Goal: Task Accomplishment & Management: Complete application form

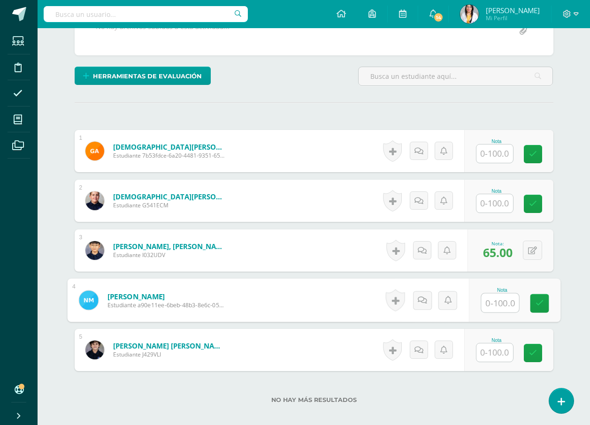
scroll to position [197, 0]
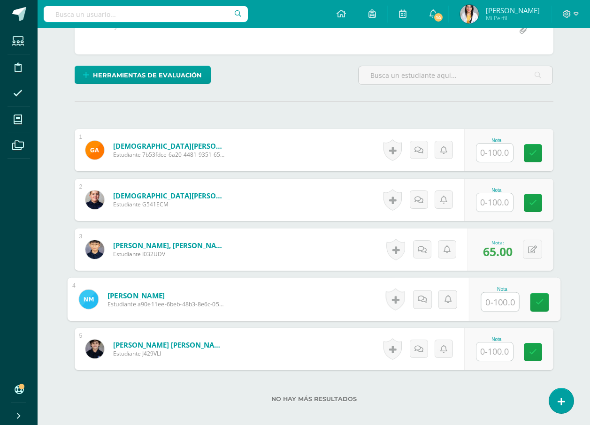
click at [501, 153] on input "text" at bounding box center [494, 153] width 37 height 18
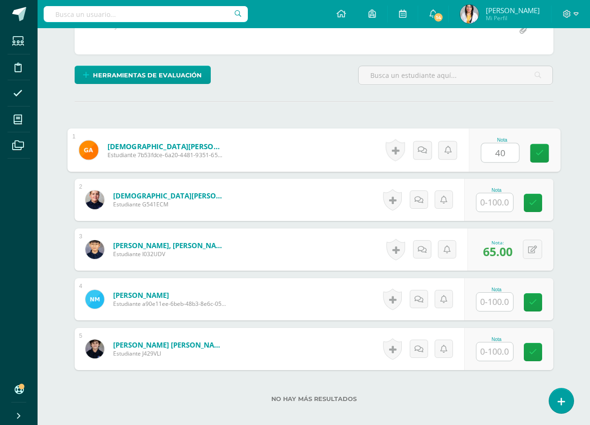
type input "40"
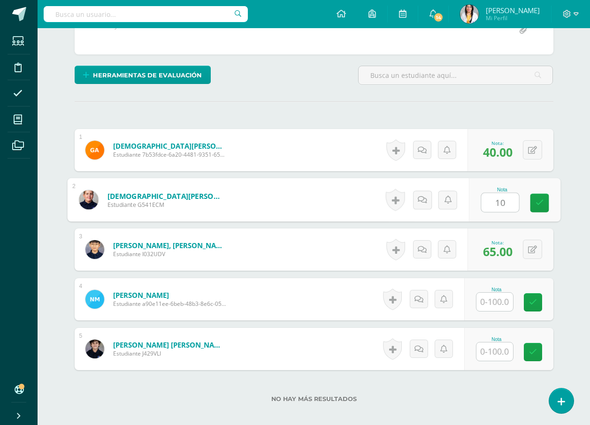
type input "1"
type input "8"
type input "60"
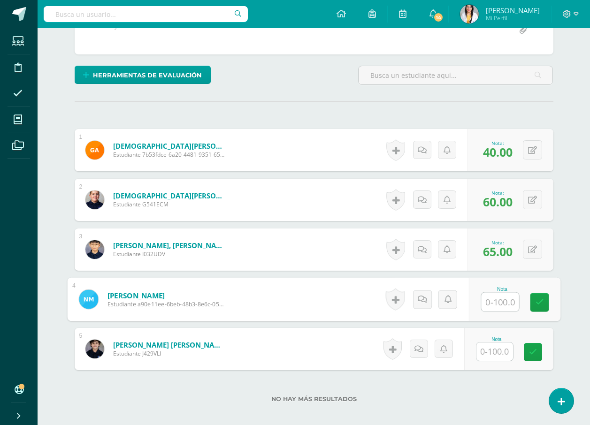
click at [496, 304] on input "text" at bounding box center [500, 302] width 38 height 19
type input "60"
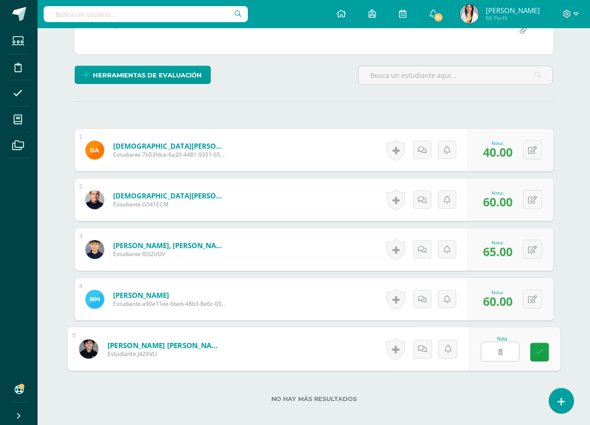
type input "80"
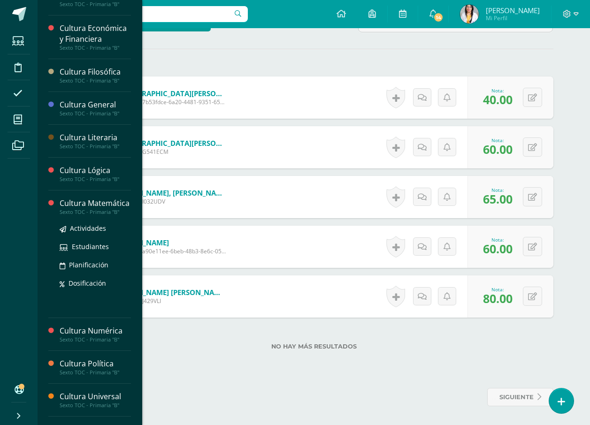
scroll to position [145, 0]
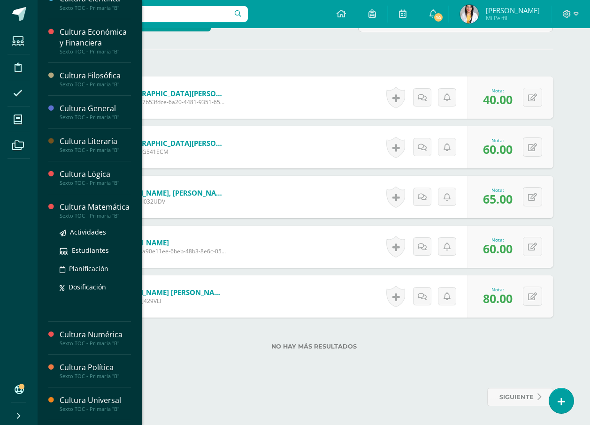
click at [88, 211] on div "Cultura Matemática" at bounding box center [95, 207] width 71 height 11
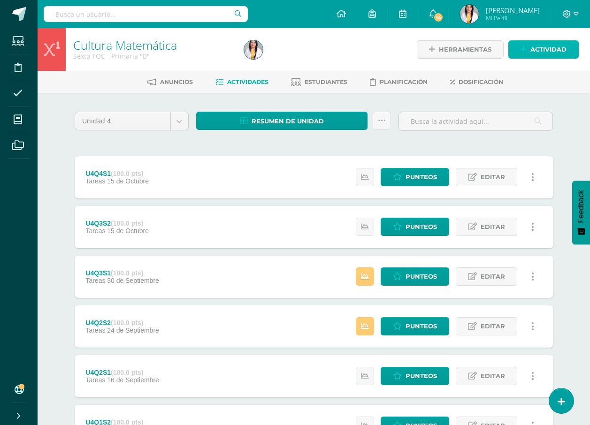
click at [536, 53] on span "Actividad" at bounding box center [548, 49] width 36 height 17
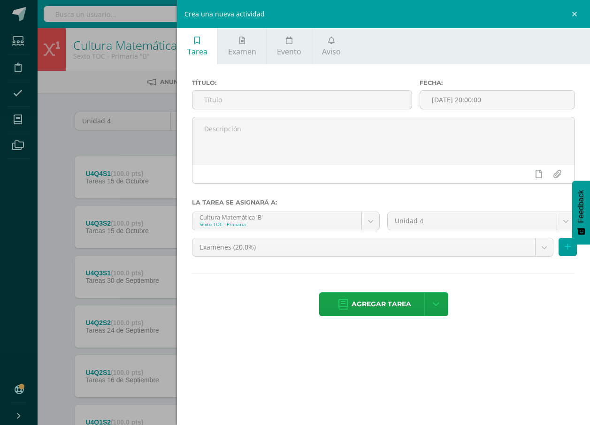
click at [368, 89] on div "Título:" at bounding box center [302, 98] width 228 height 38
click at [368, 94] on input "text" at bounding box center [301, 100] width 219 height 18
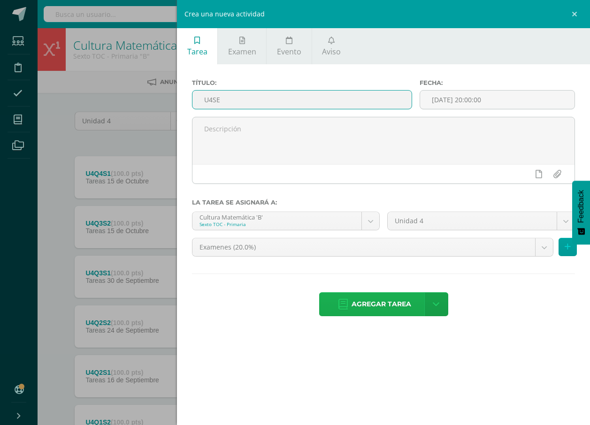
type input "U4SE"
click at [405, 310] on span "Agregar tarea" at bounding box center [381, 304] width 60 height 23
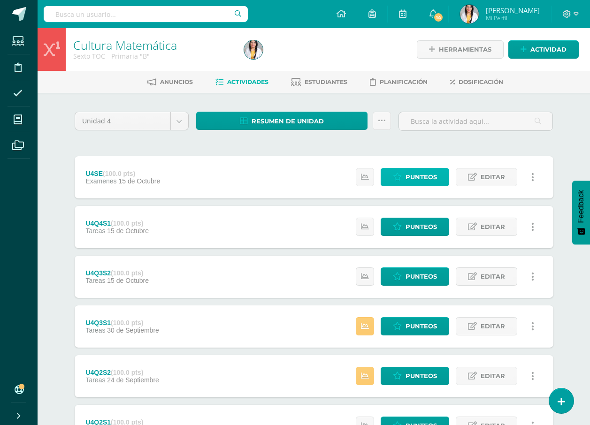
click at [424, 178] on span "Punteos" at bounding box center [420, 176] width 31 height 17
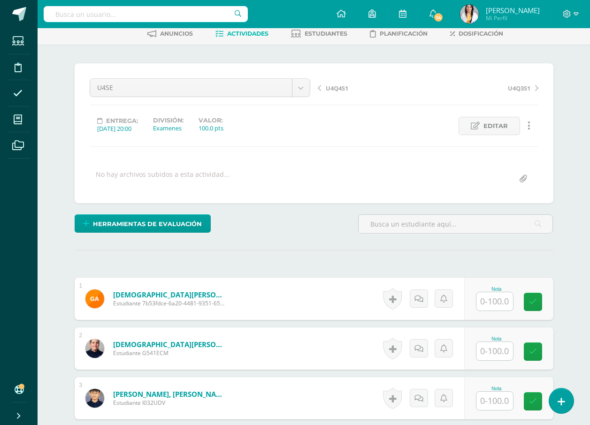
scroll to position [94, 0]
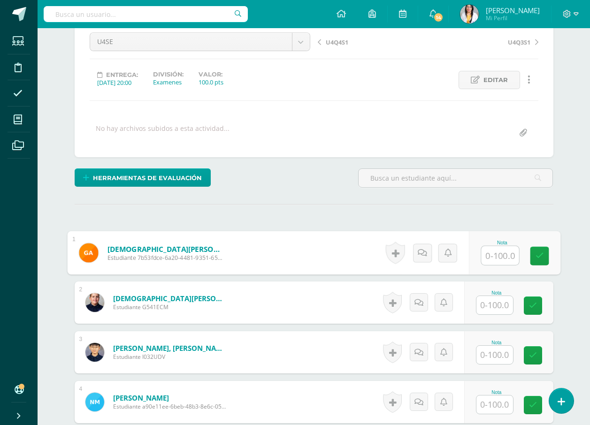
click at [500, 247] on input "text" at bounding box center [500, 255] width 38 height 19
type input "60"
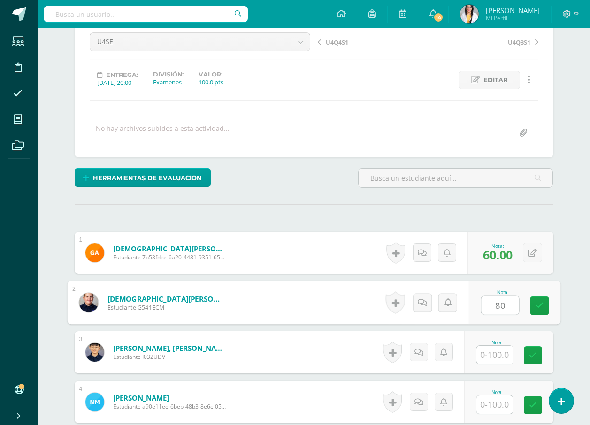
type input "80"
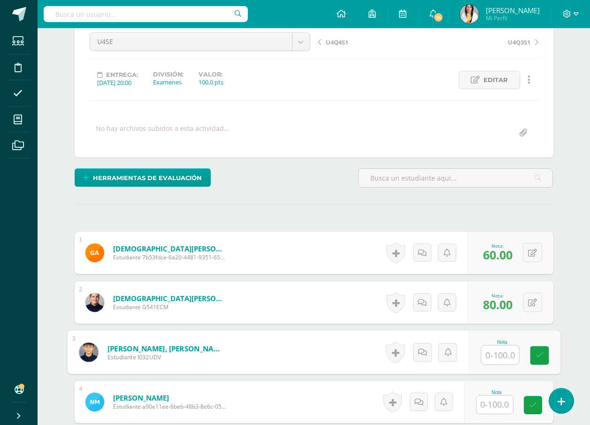
type input "1"
type input "80"
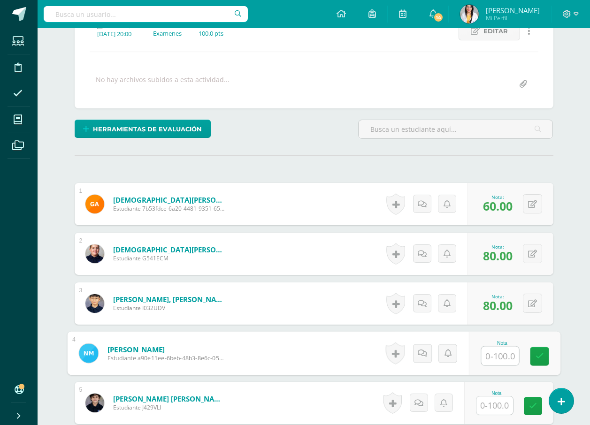
scroll to position [188, 0]
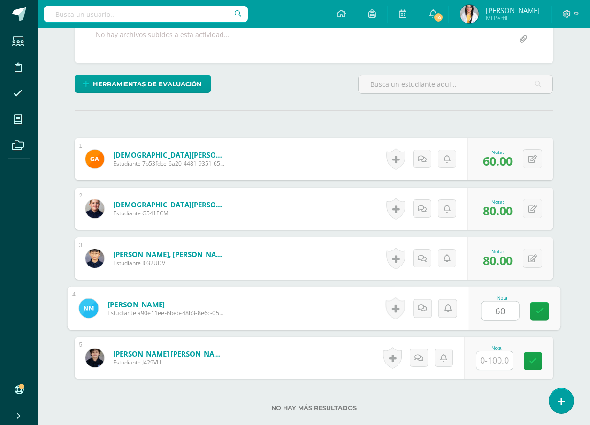
type input "60"
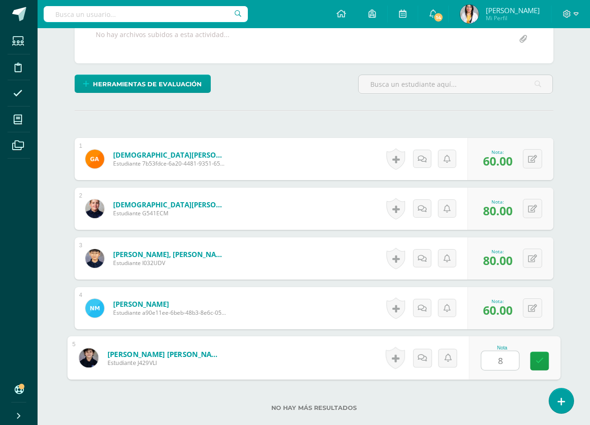
type input "80"
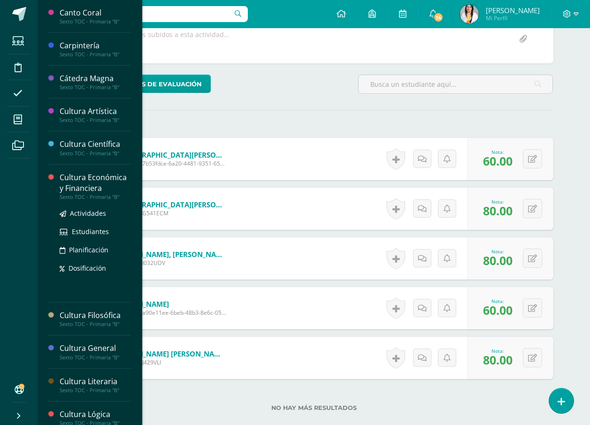
click at [87, 188] on div "Cultura Económica y Financiera" at bounding box center [95, 183] width 71 height 22
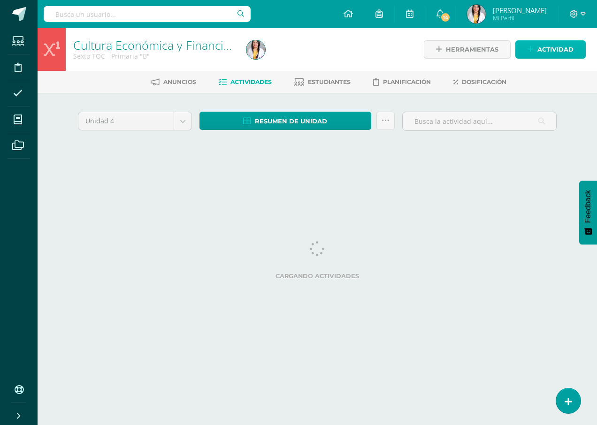
click at [556, 46] on span "Actividad" at bounding box center [555, 49] width 36 height 17
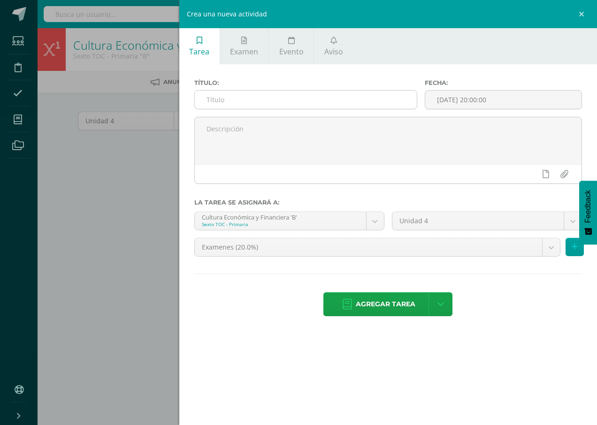
click at [403, 104] on input "text" at bounding box center [306, 100] width 222 height 18
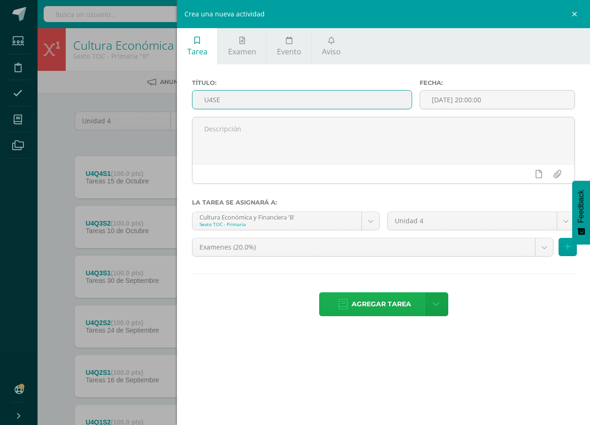
type input "U4SE"
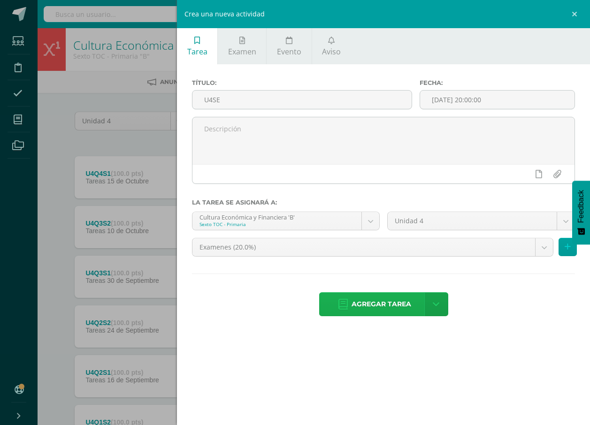
click at [384, 305] on span "Agregar tarea" at bounding box center [381, 304] width 60 height 23
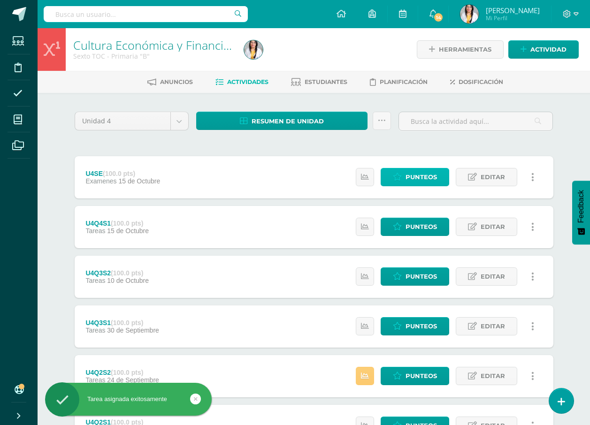
click at [442, 175] on link "Punteos" at bounding box center [415, 177] width 69 height 18
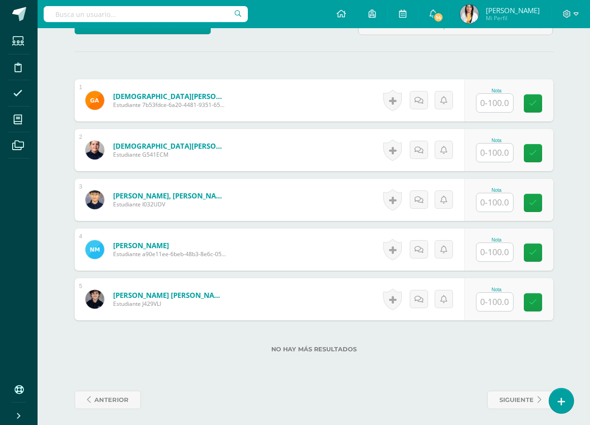
scroll to position [250, 0]
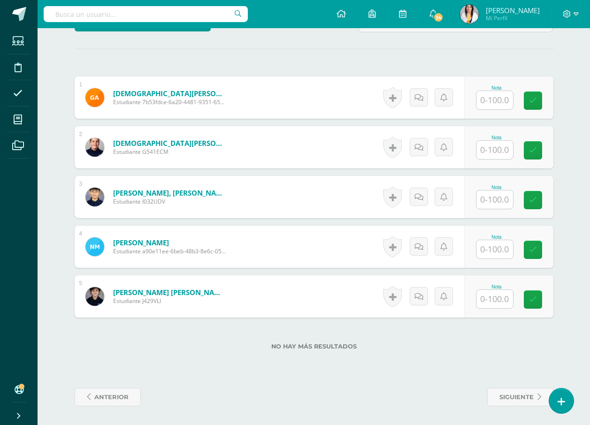
click at [497, 100] on input "text" at bounding box center [494, 100] width 37 height 18
type input "100"
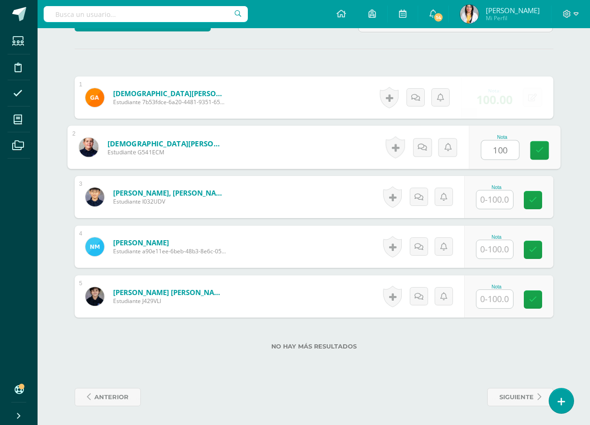
type input "100"
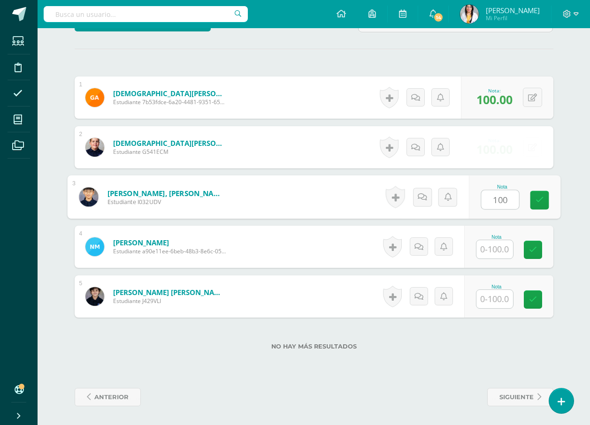
type input "100"
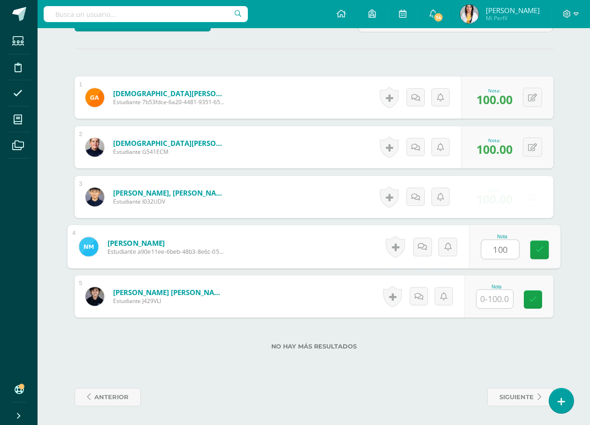
type input "100"
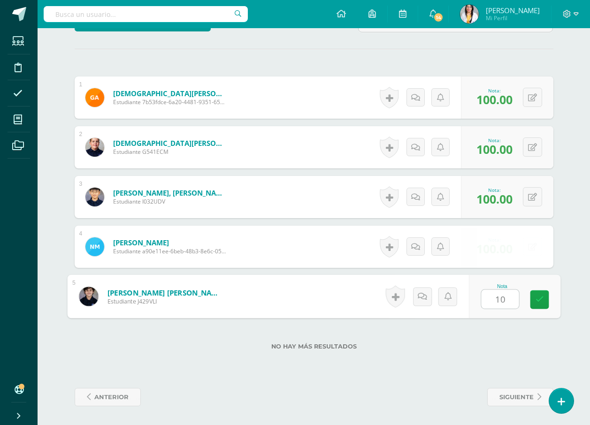
type input "100"
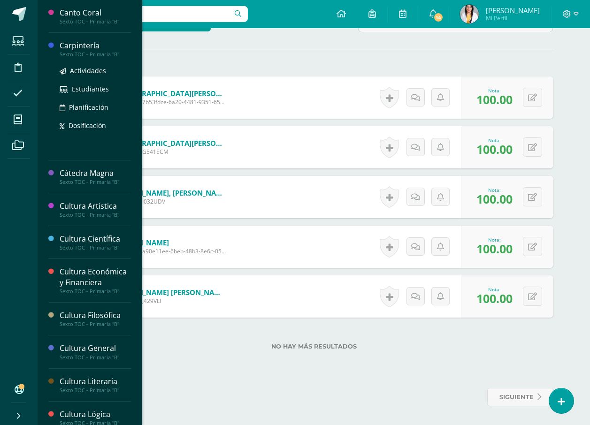
click at [97, 46] on div "Carpintería" at bounding box center [95, 45] width 71 height 11
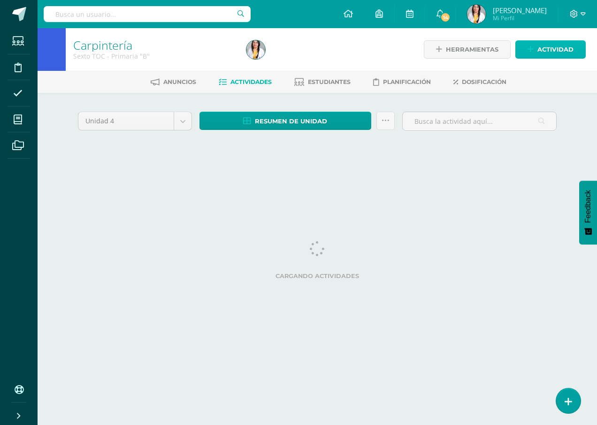
click at [551, 48] on span "Actividad" at bounding box center [555, 49] width 36 height 17
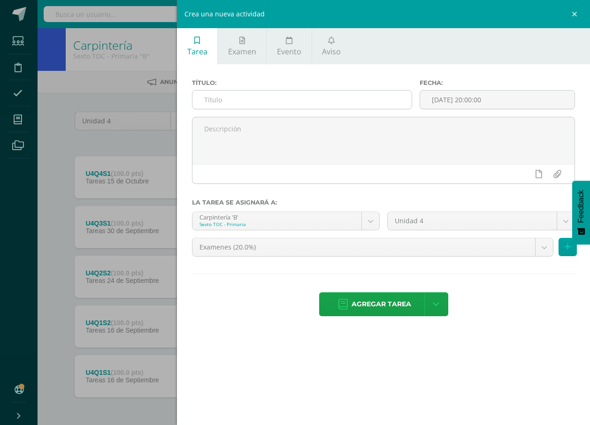
click at [328, 99] on input "text" at bounding box center [301, 100] width 219 height 18
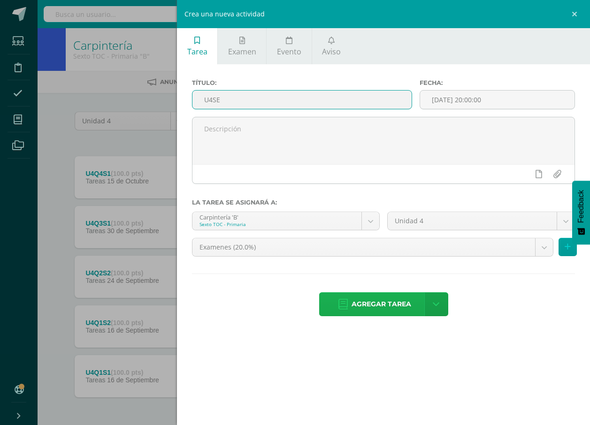
type input "U4SE"
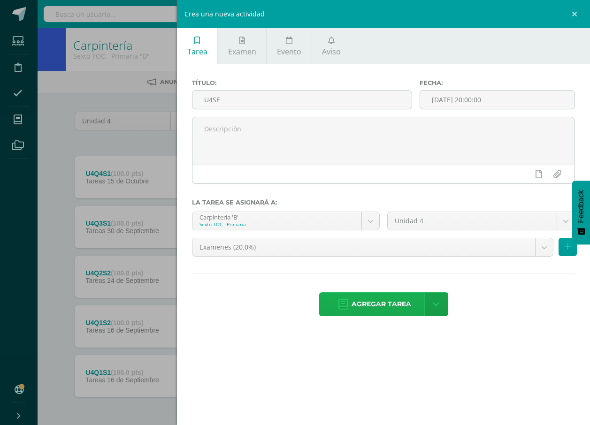
click at [359, 300] on span "Agregar tarea" at bounding box center [381, 304] width 60 height 23
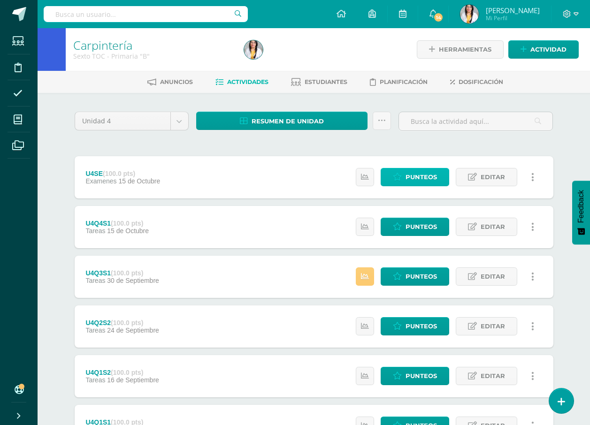
click at [438, 182] on link "Punteos" at bounding box center [415, 177] width 69 height 18
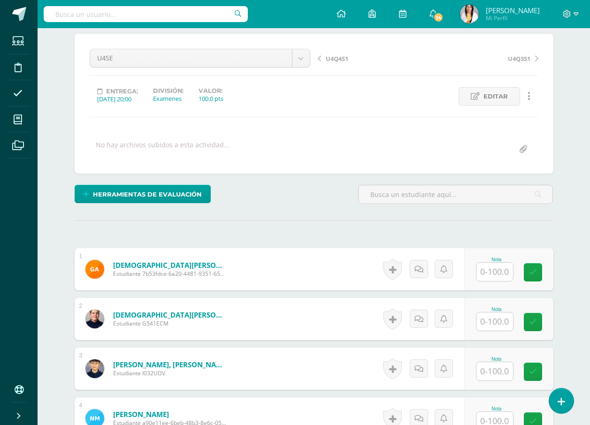
scroll to position [122, 0]
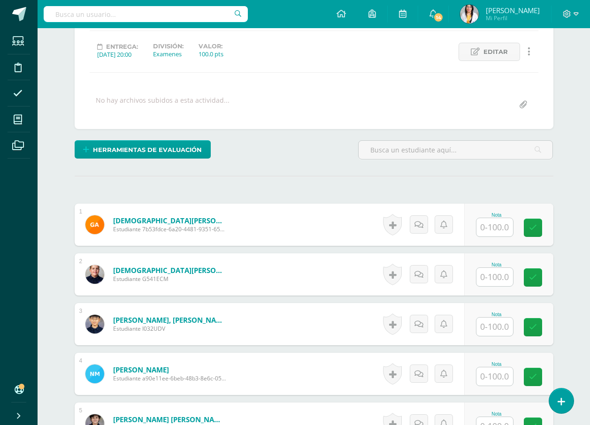
click at [502, 227] on input "text" at bounding box center [494, 227] width 37 height 18
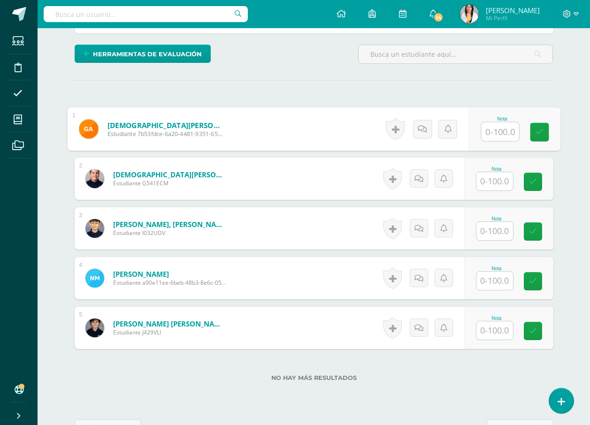
scroll to position [235, 0]
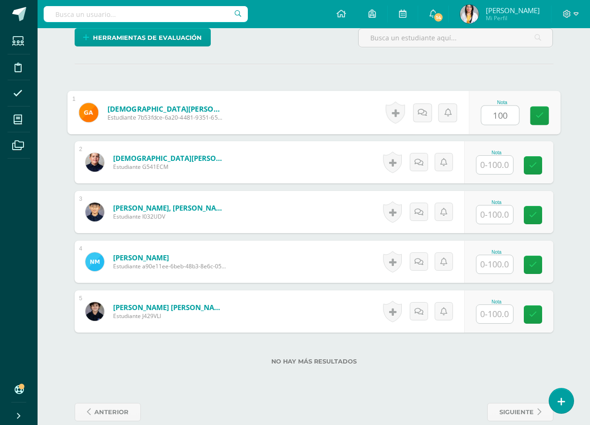
type input "100"
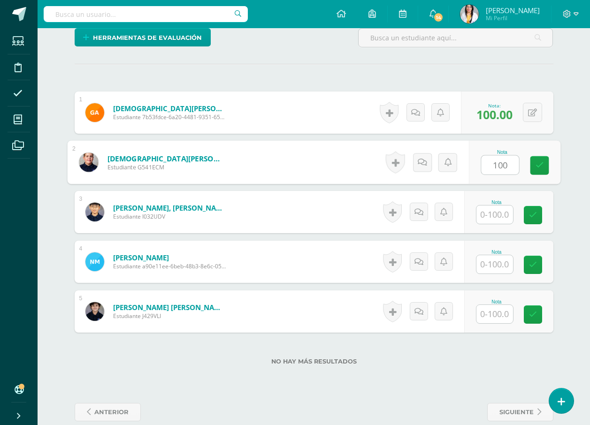
type input "100"
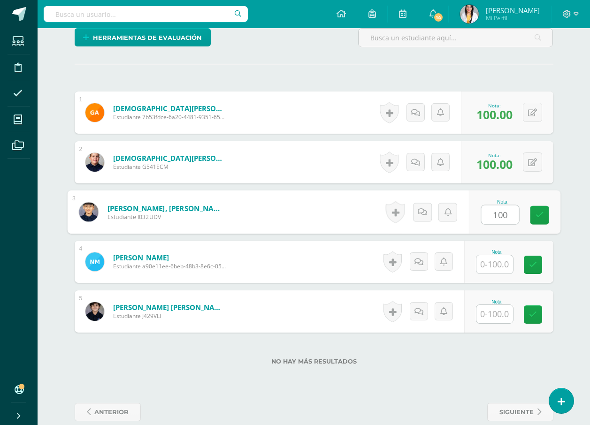
type input "100"
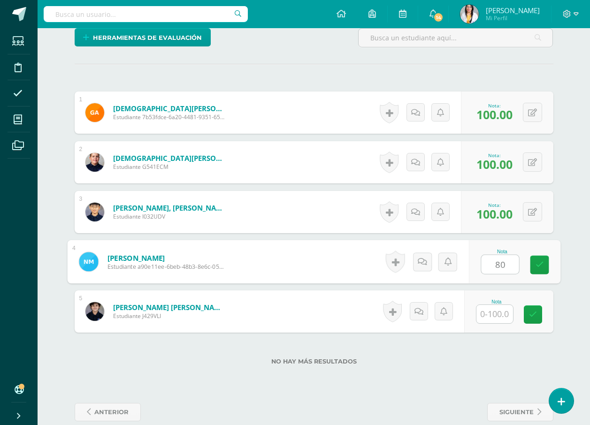
type input "80"
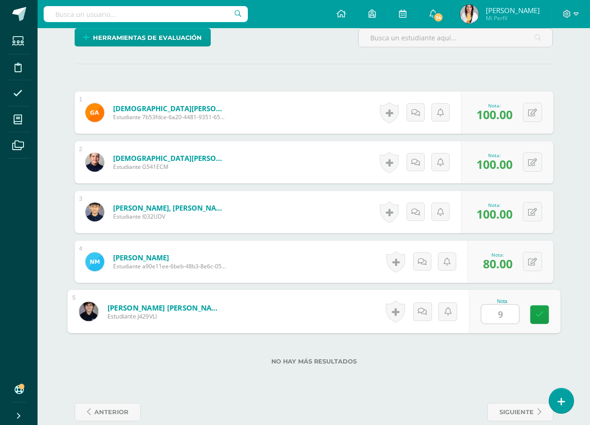
type input "90"
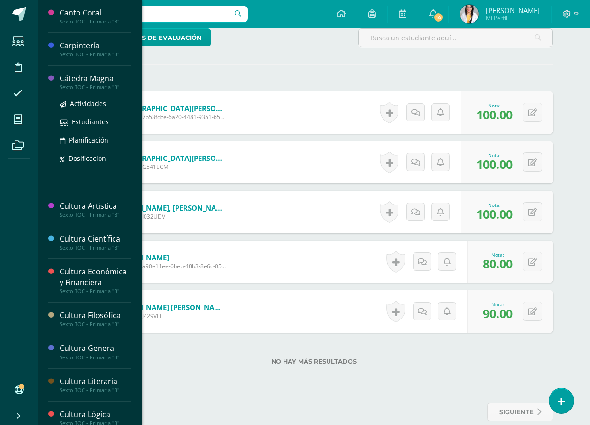
click at [73, 81] on div "Cátedra Magna" at bounding box center [95, 78] width 71 height 11
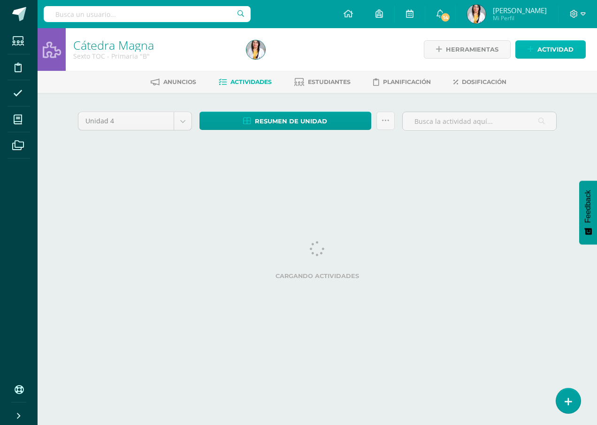
click at [567, 47] on span "Actividad" at bounding box center [555, 49] width 36 height 17
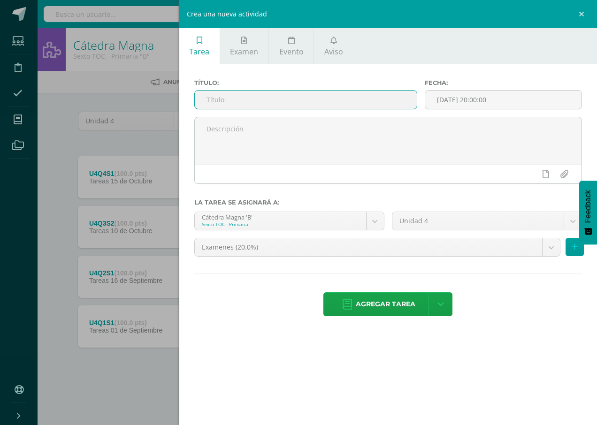
click at [410, 99] on input "text" at bounding box center [306, 100] width 222 height 18
type input "U4SE"
click at [383, 305] on span "Agregar tarea" at bounding box center [386, 304] width 60 height 23
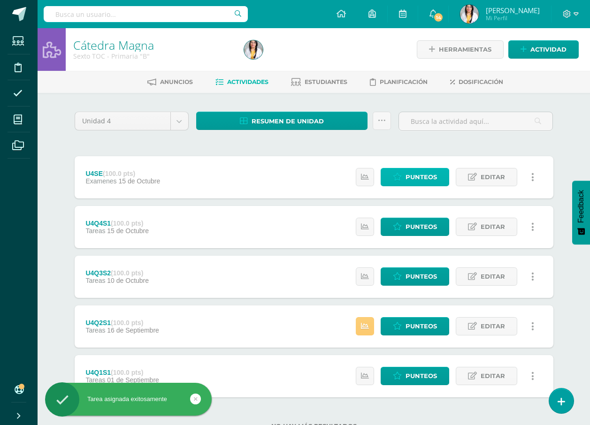
click at [425, 172] on span "Punteos" at bounding box center [420, 176] width 31 height 17
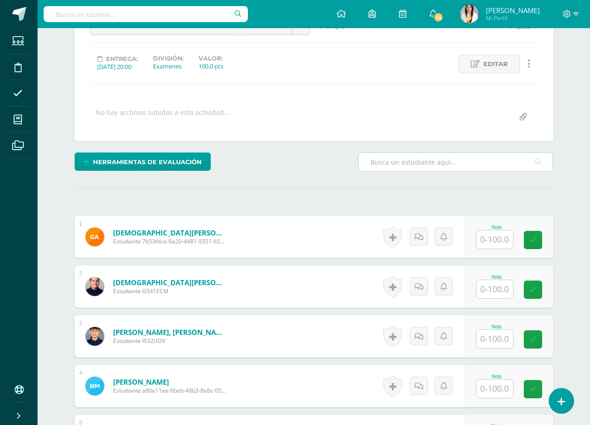
scroll to position [250, 0]
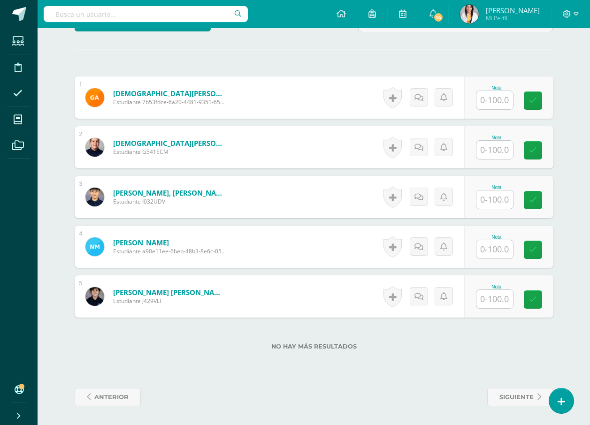
click at [495, 106] on input "text" at bounding box center [494, 100] width 37 height 18
type input "80"
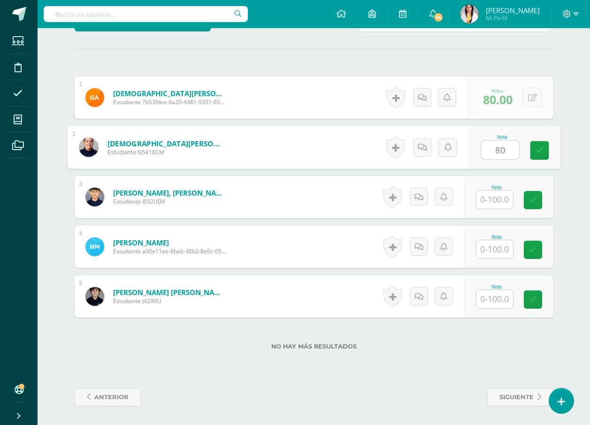
type input "80"
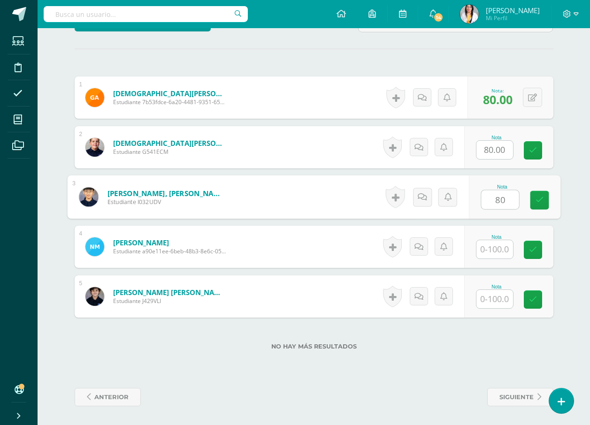
type input "80"
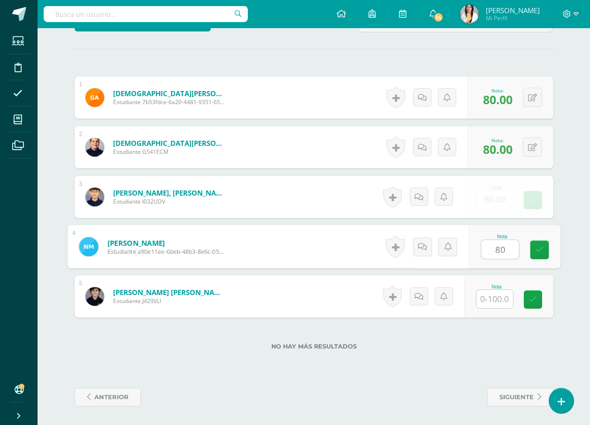
type input "80"
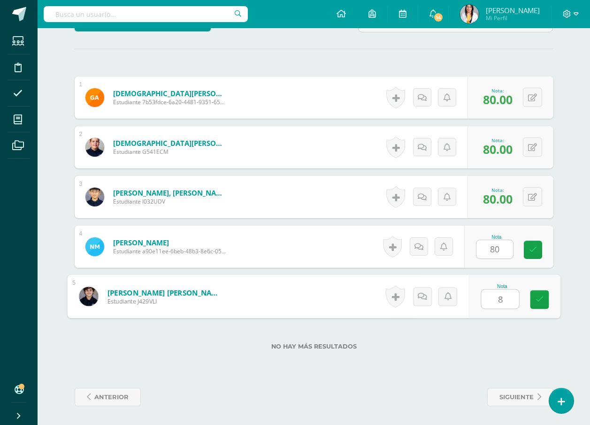
type input "80"
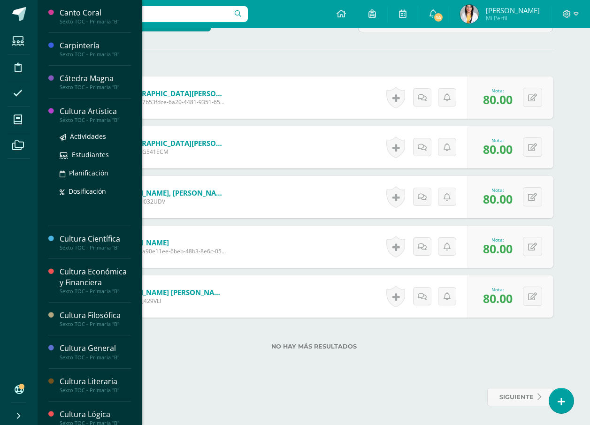
click at [78, 109] on div "Cultura Artística" at bounding box center [95, 111] width 71 height 11
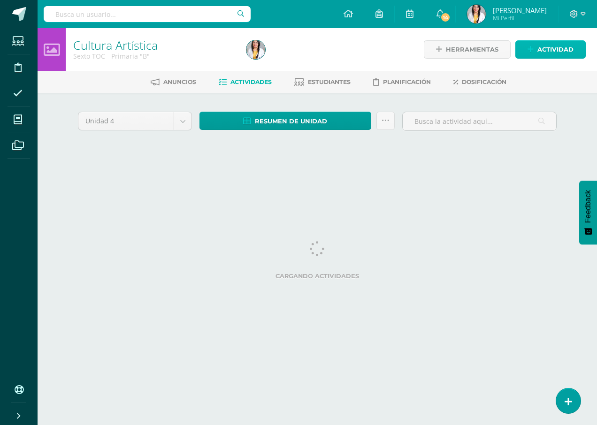
click at [540, 51] on span "Actividad" at bounding box center [555, 49] width 36 height 17
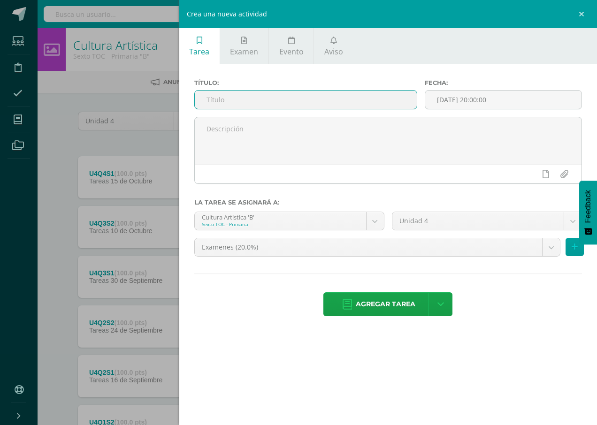
click at [357, 104] on input "text" at bounding box center [306, 100] width 222 height 18
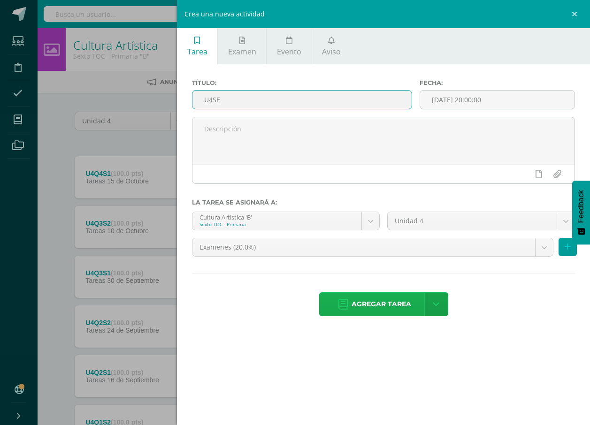
type input "U4SE"
click at [382, 298] on span "Agregar tarea" at bounding box center [381, 304] width 60 height 23
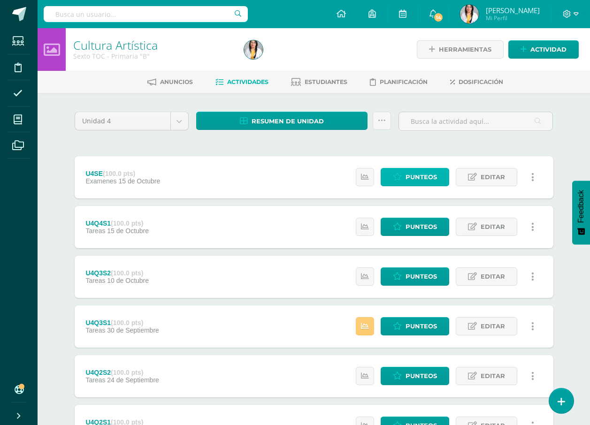
click at [431, 169] on span "Punteos" at bounding box center [420, 176] width 31 height 17
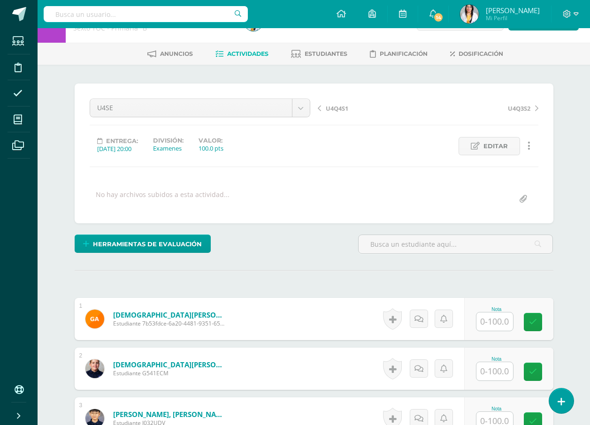
scroll to position [169, 0]
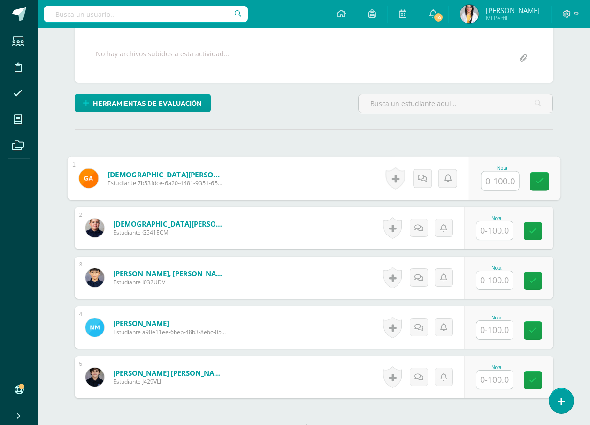
click at [498, 187] on input "text" at bounding box center [500, 181] width 38 height 19
type input "100"
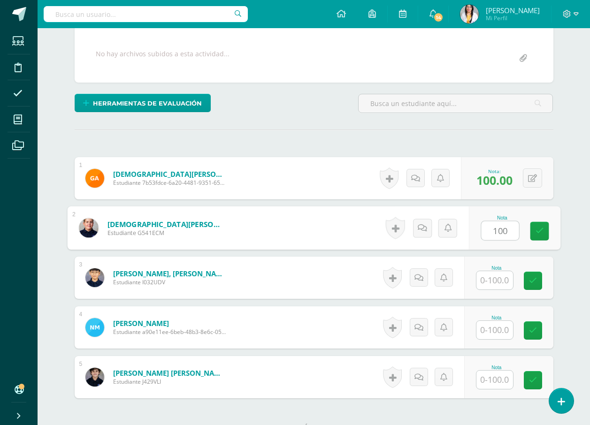
type input "100"
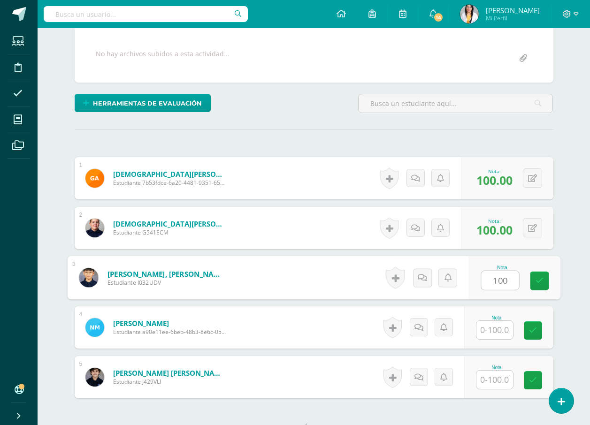
type input "100"
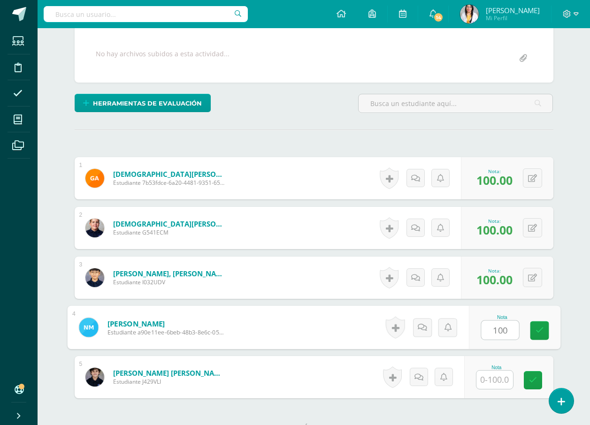
type input "100"
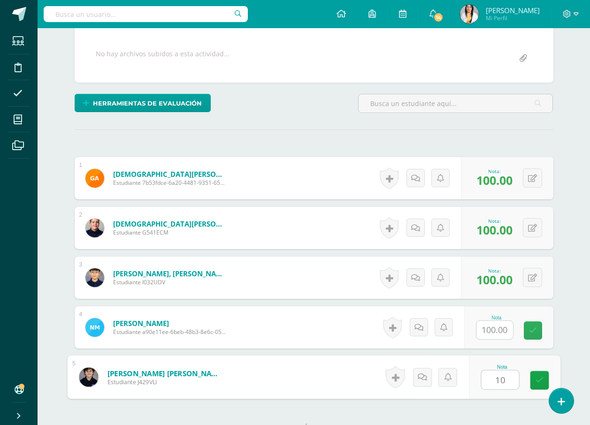
type input "100"
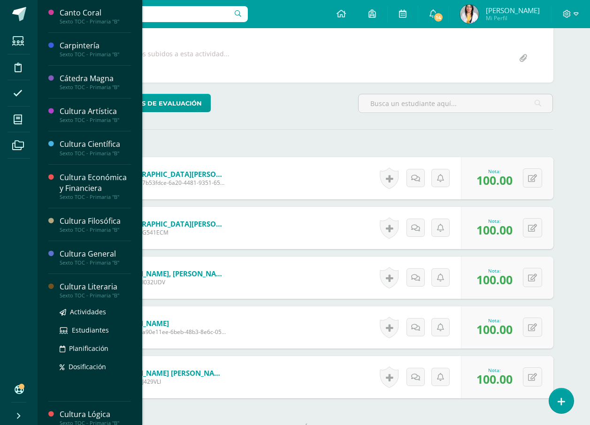
click at [110, 285] on div "Cultura Literaria" at bounding box center [95, 287] width 71 height 11
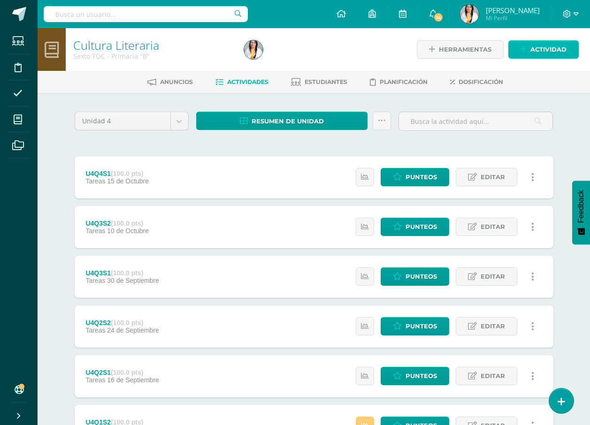
click at [545, 52] on span "Actividad" at bounding box center [548, 49] width 36 height 17
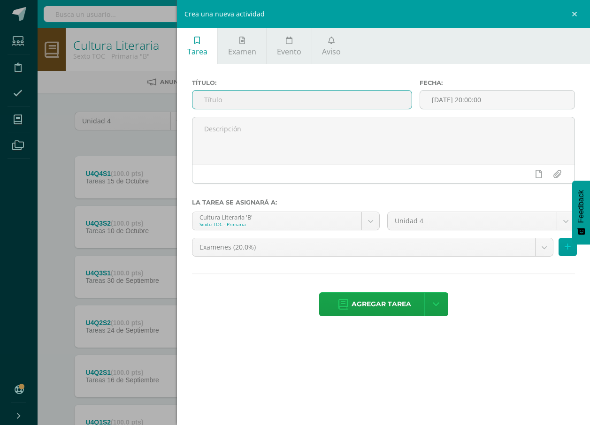
click at [291, 98] on input "text" at bounding box center [301, 100] width 219 height 18
type input "U4SE"
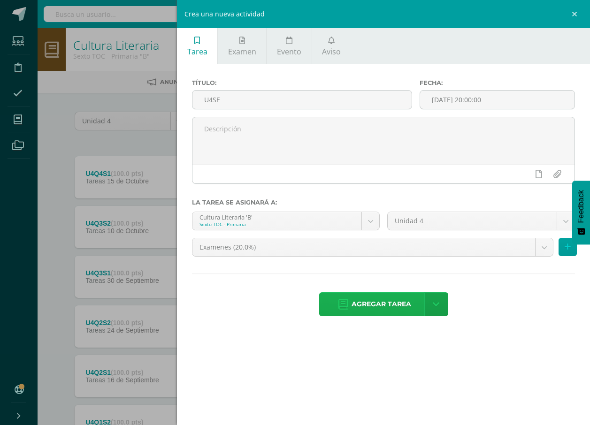
click at [364, 309] on span "Agregar tarea" at bounding box center [381, 304] width 60 height 23
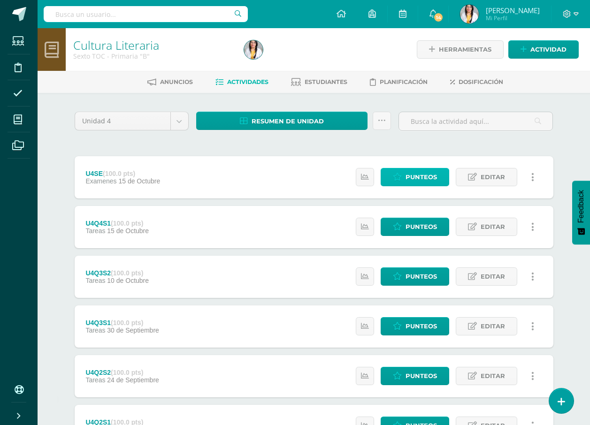
click at [443, 176] on link "Punteos" at bounding box center [415, 177] width 69 height 18
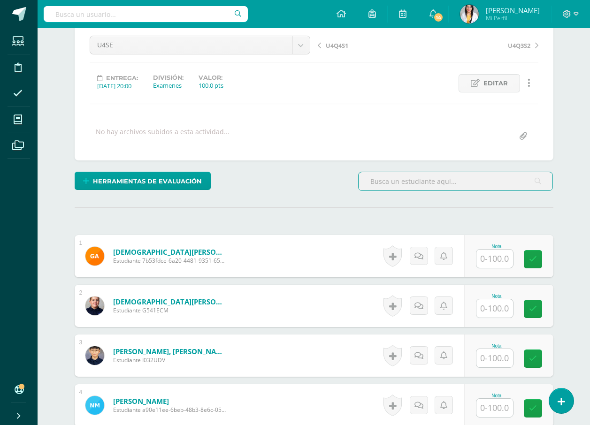
scroll to position [169, 0]
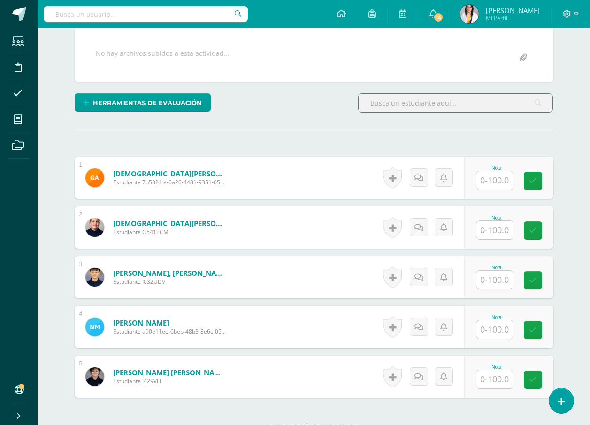
click at [504, 180] on input "text" at bounding box center [494, 180] width 37 height 18
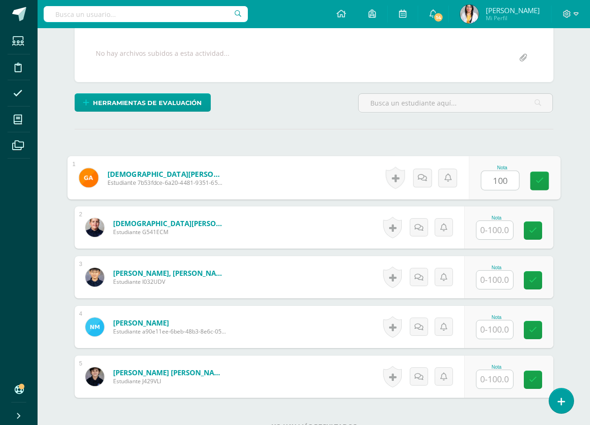
type input "100"
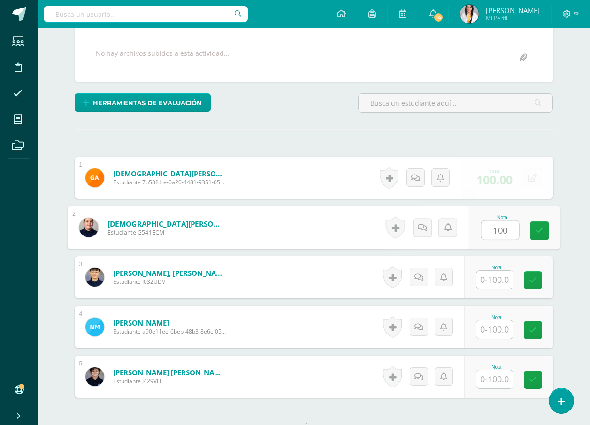
type input "100"
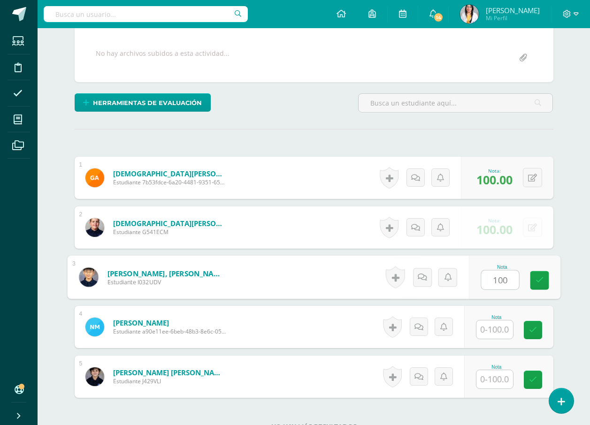
type input "100"
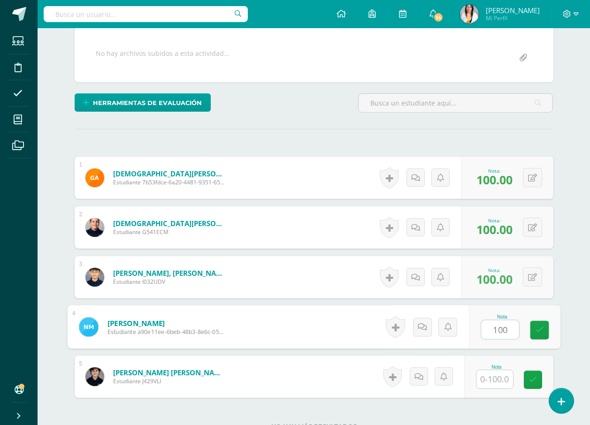
type input "100"
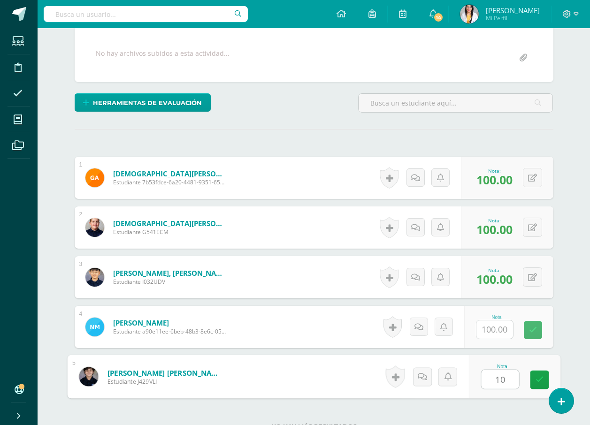
type input "100"
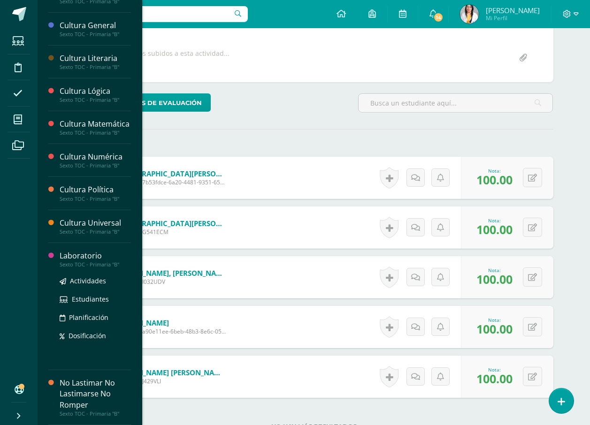
scroll to position [239, 0]
click at [92, 259] on div "Laboratorio" at bounding box center [95, 256] width 71 height 11
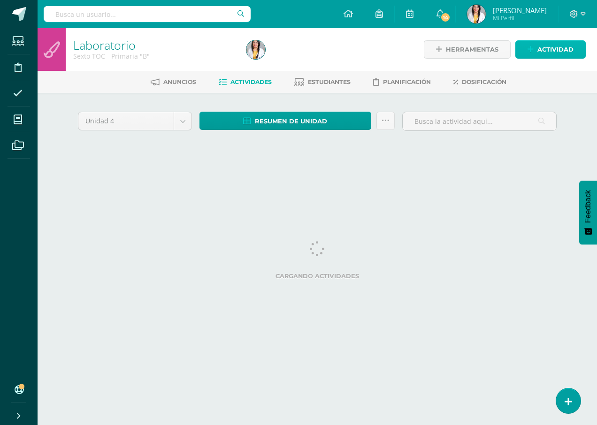
click at [561, 52] on span "Actividad" at bounding box center [555, 49] width 36 height 17
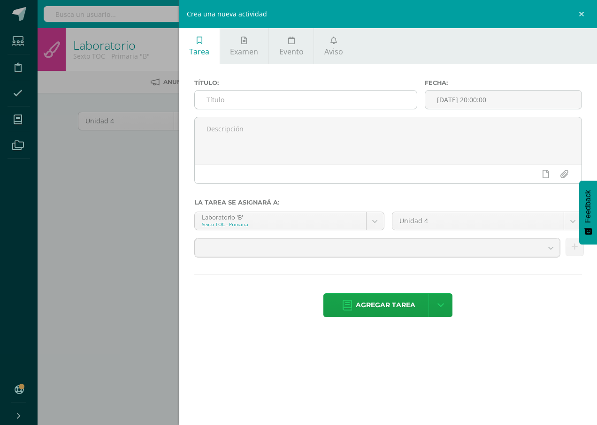
click at [390, 102] on input "text" at bounding box center [306, 100] width 222 height 18
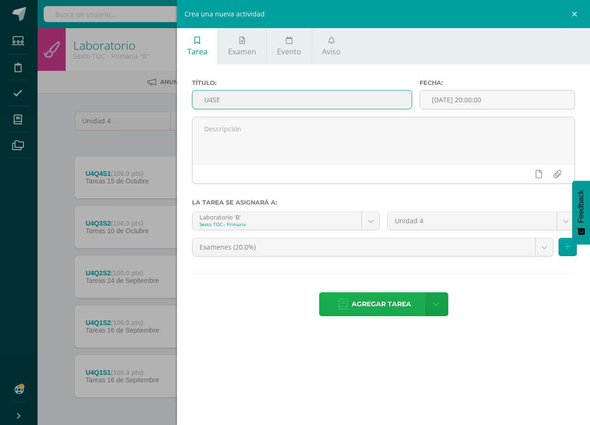
type input "U4SE"
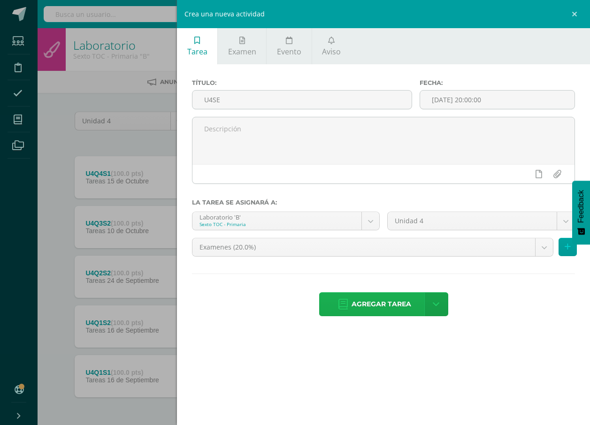
click at [384, 305] on span "Agregar tarea" at bounding box center [381, 304] width 60 height 23
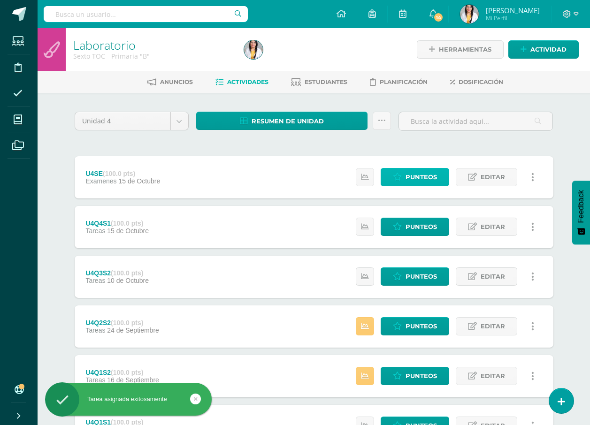
click at [442, 179] on link "Punteos" at bounding box center [415, 177] width 69 height 18
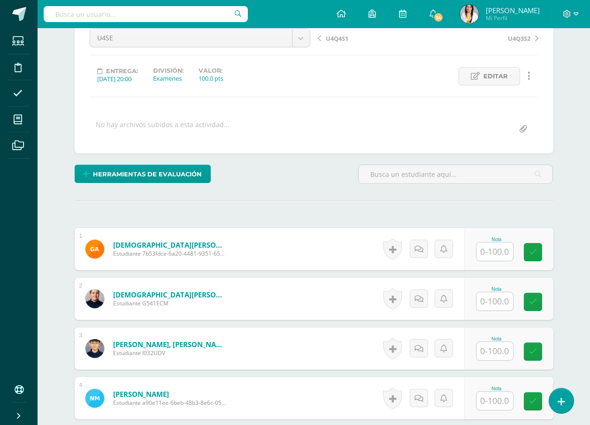
scroll to position [69, 0]
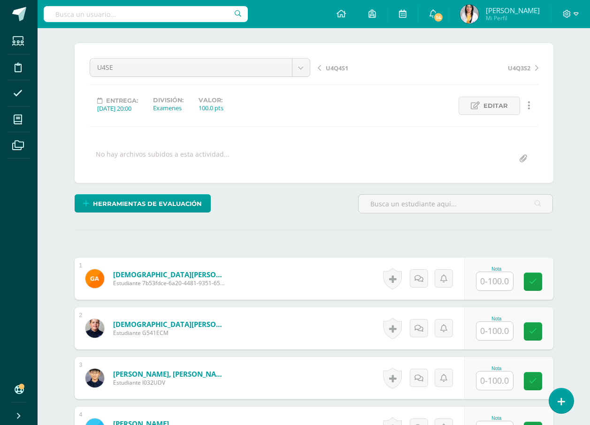
click at [491, 282] on input "text" at bounding box center [494, 281] width 37 height 18
type input "80"
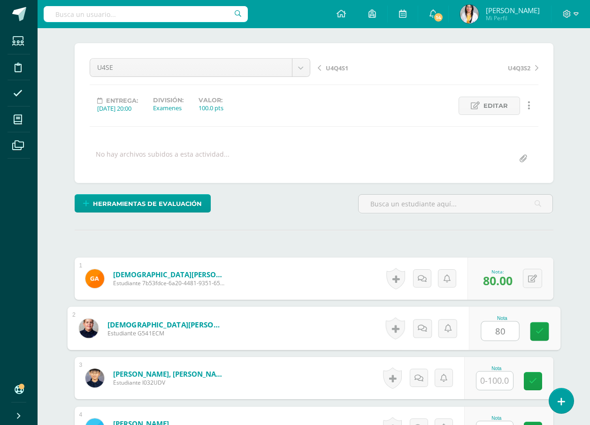
type input "80"
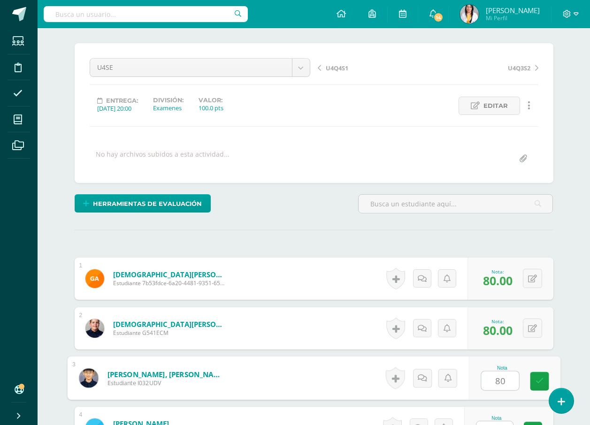
type input "80"
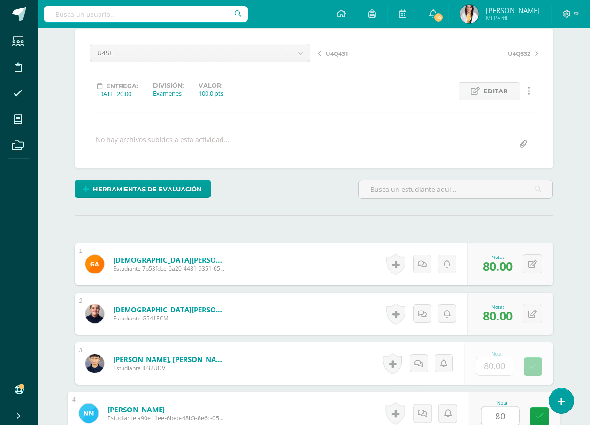
type input "80"
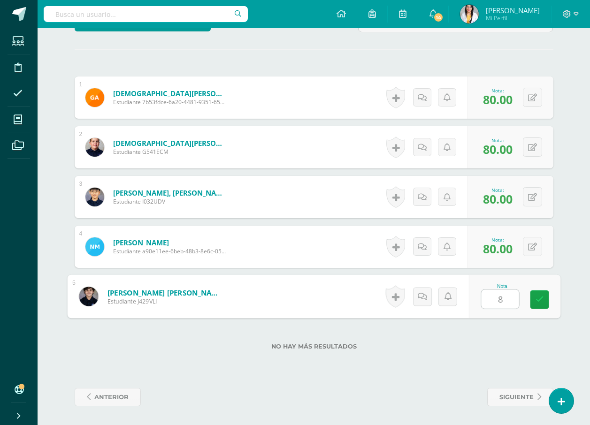
type input "80"
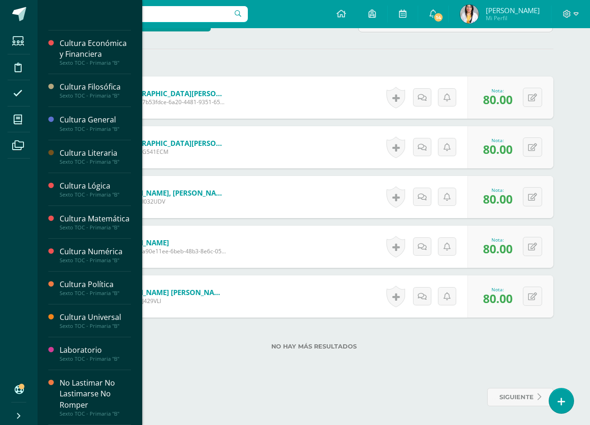
scroll to position [239, 0]
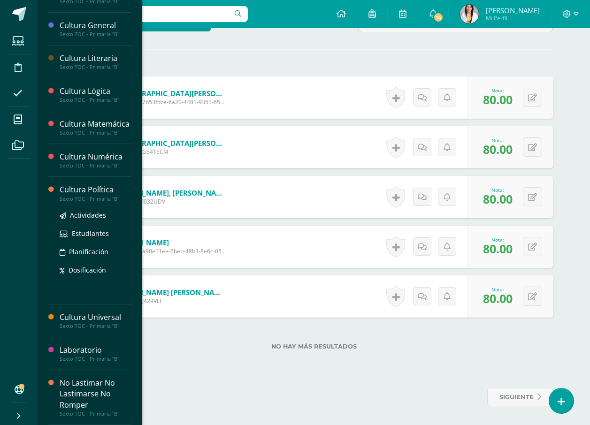
click at [101, 192] on div "Cultura Política" at bounding box center [95, 189] width 71 height 11
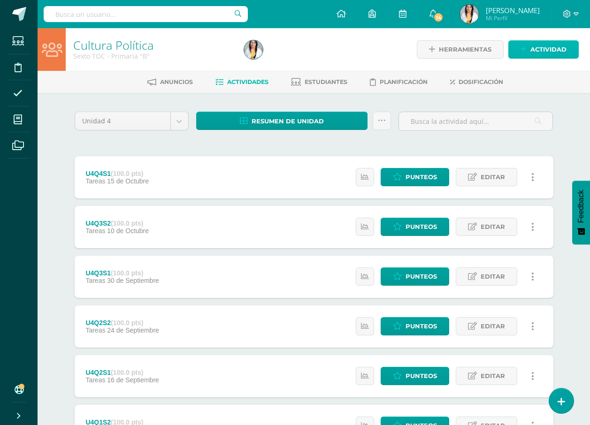
click at [549, 49] on span "Actividad" at bounding box center [548, 49] width 36 height 17
click at [0, 0] on div "Crea una nueva actividad Tarea Examen Evento Aviso Título: Fecha: 2025-10-15 20…" at bounding box center [0, 0] width 0 height 0
click at [527, 48] on link "Actividad" at bounding box center [543, 49] width 70 height 18
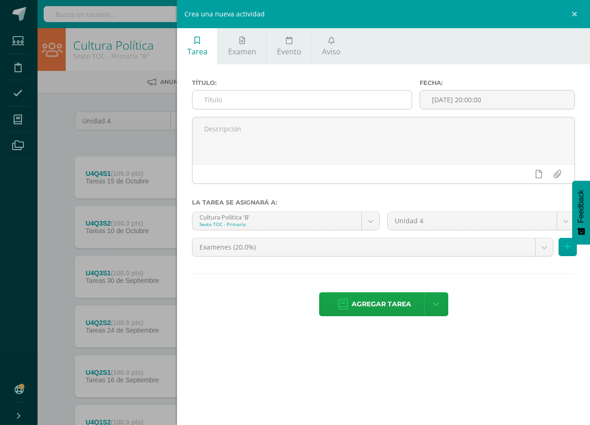
click at [262, 104] on input "text" at bounding box center [301, 100] width 219 height 18
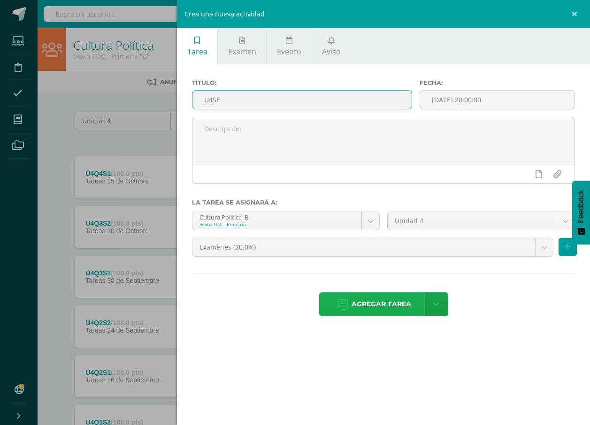
type input "U4SE"
click at [399, 305] on span "Agregar tarea" at bounding box center [381, 304] width 60 height 23
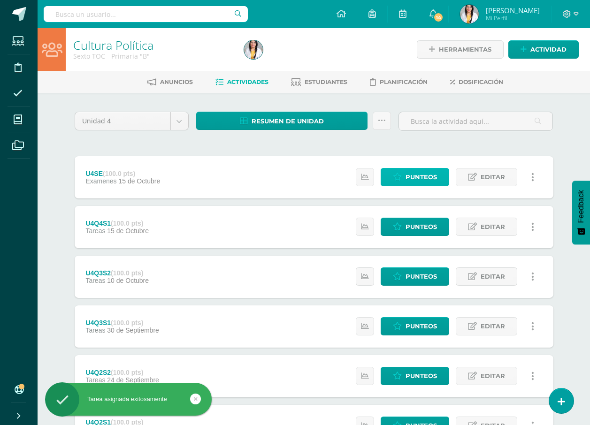
click at [440, 178] on link "Punteos" at bounding box center [415, 177] width 69 height 18
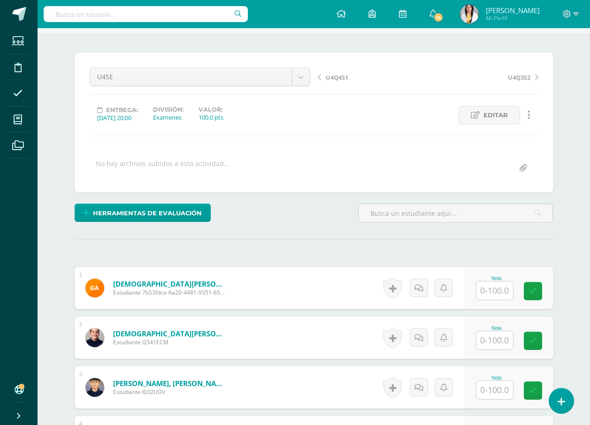
scroll to position [76, 0]
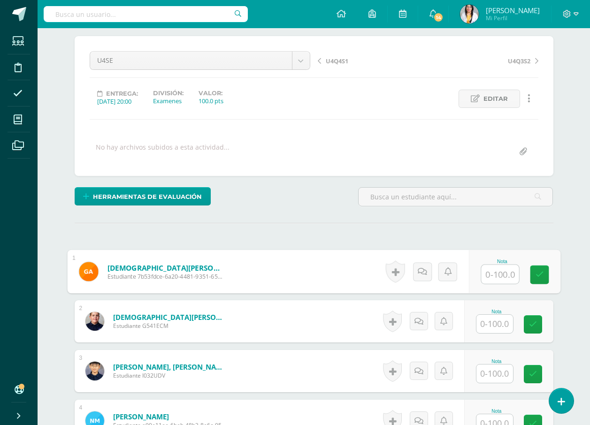
click at [504, 272] on input "text" at bounding box center [500, 274] width 38 height 19
type input "70"
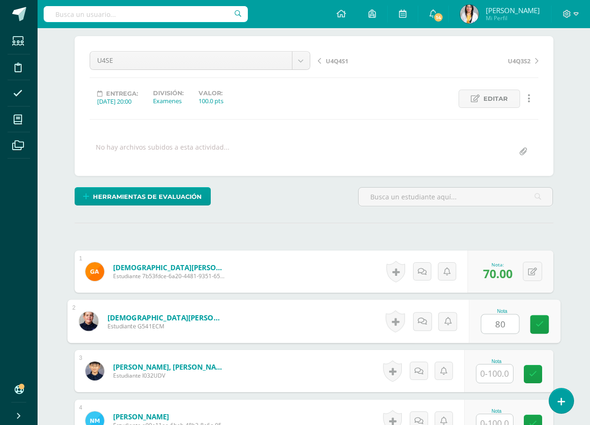
type input "80"
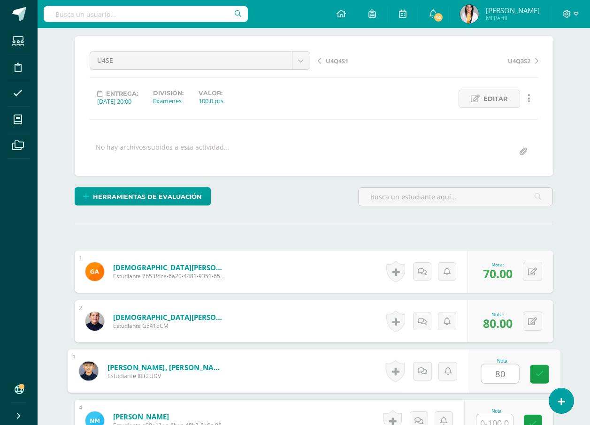
type input "80"
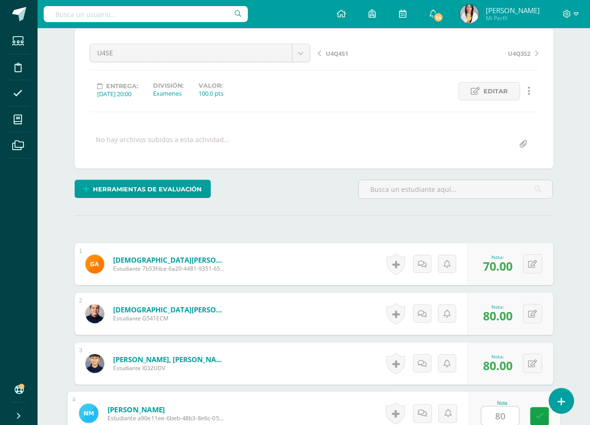
type input "80"
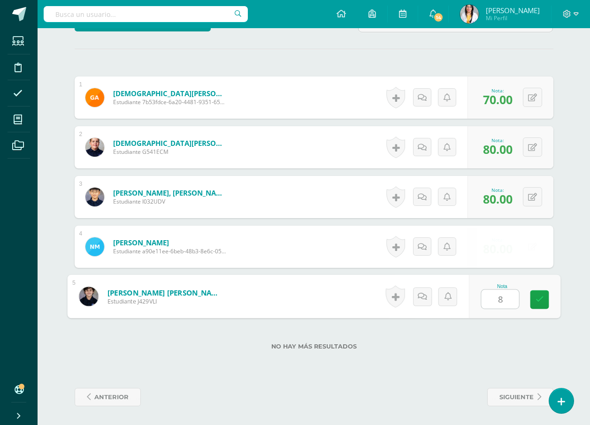
type input "80"
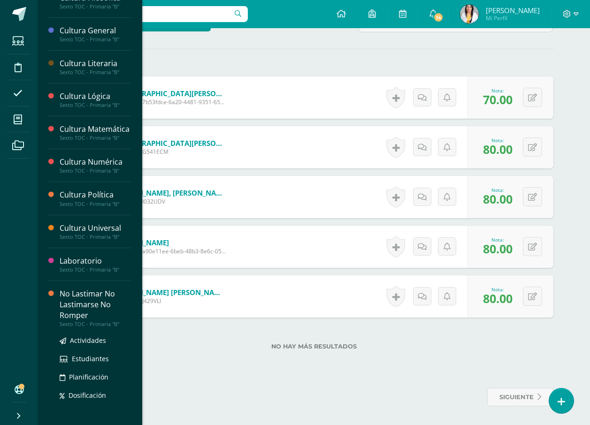
scroll to position [232, 0]
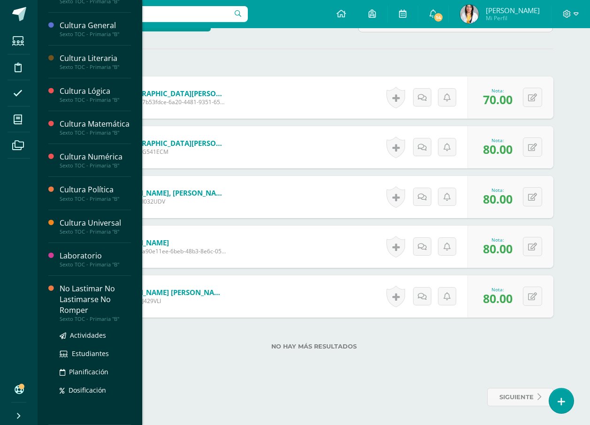
click at [67, 316] on div "No Lastimar No Lastimarse No Romper" at bounding box center [95, 299] width 71 height 32
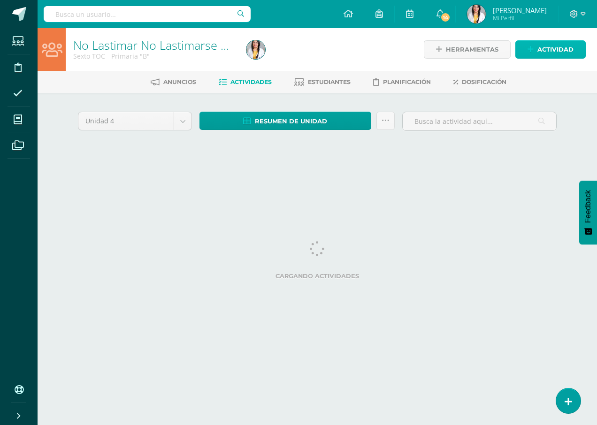
click at [557, 46] on span "Actividad" at bounding box center [555, 49] width 36 height 17
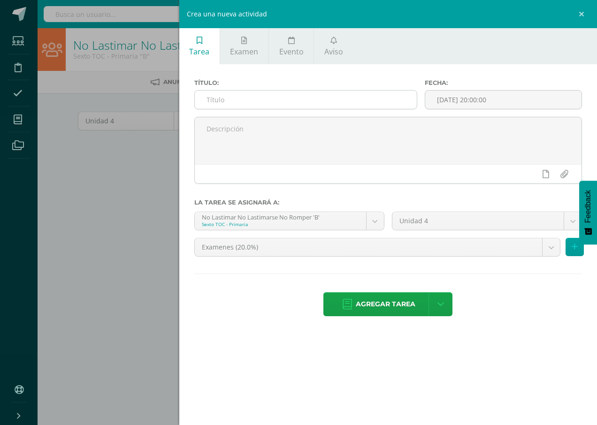
click at [360, 97] on input "text" at bounding box center [306, 100] width 222 height 18
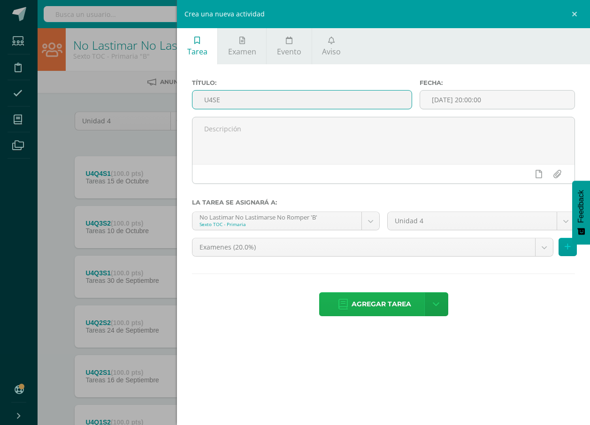
type input "U4SE"
click at [377, 299] on span "Agregar tarea" at bounding box center [381, 304] width 60 height 23
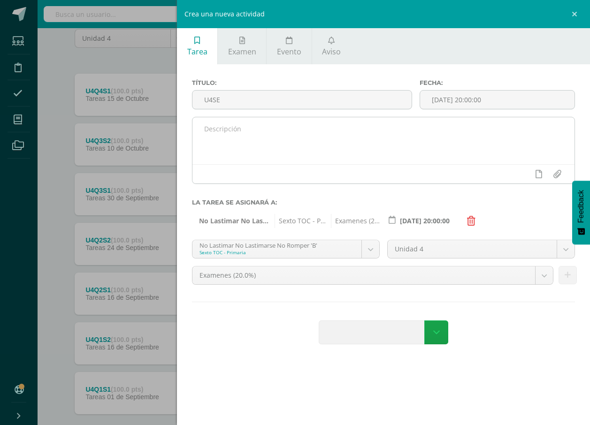
scroll to position [94, 0]
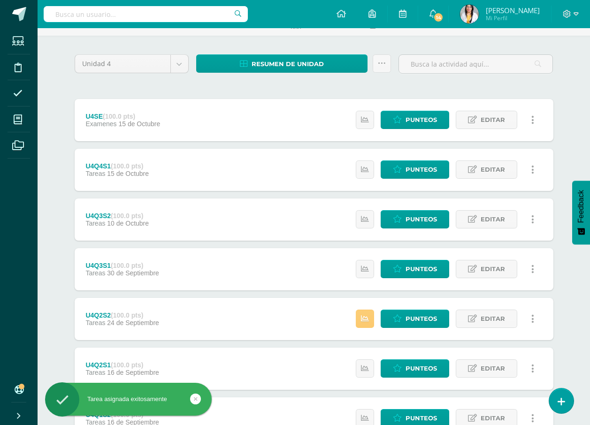
scroll to position [94, 0]
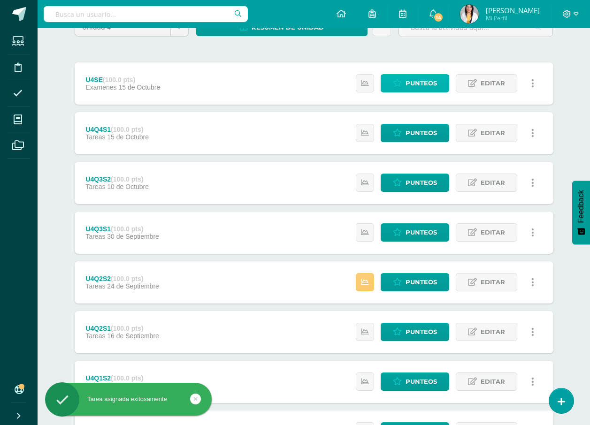
click at [428, 88] on span "Punteos" at bounding box center [420, 83] width 31 height 17
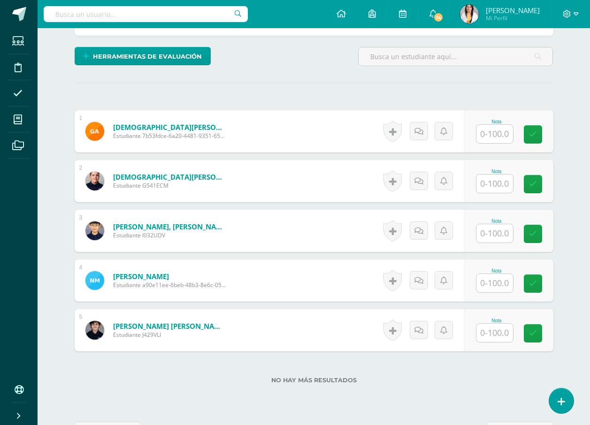
scroll to position [216, 0]
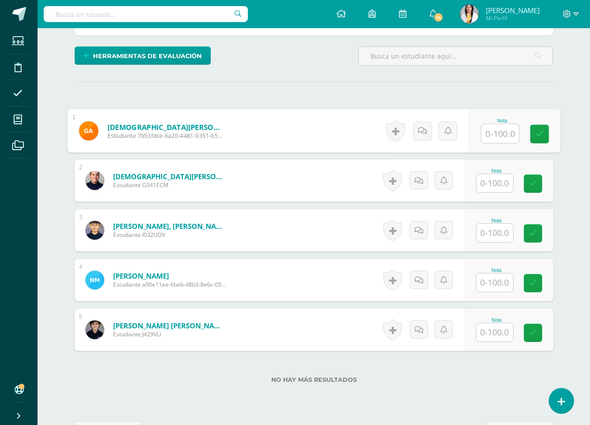
click at [493, 137] on input "text" at bounding box center [500, 133] width 38 height 19
type input "60"
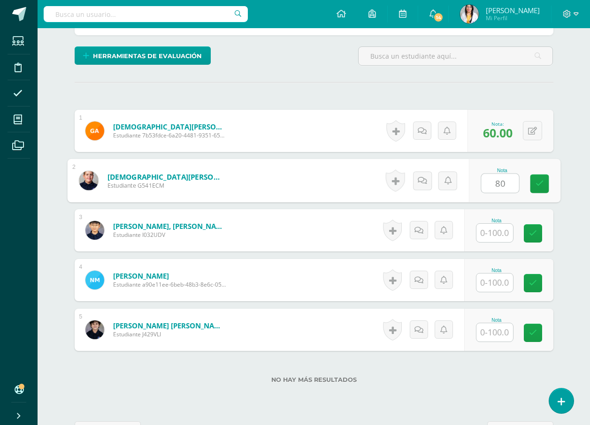
type input "80"
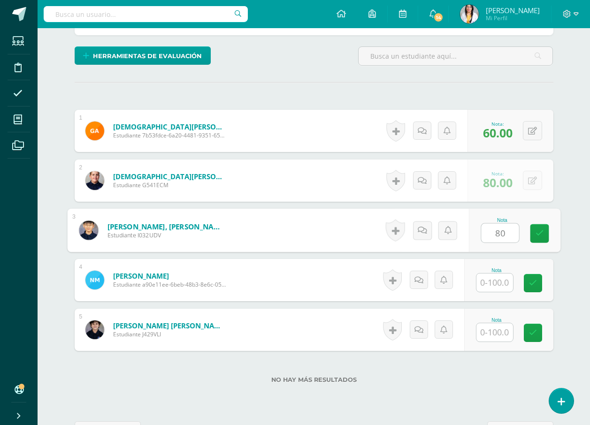
type input "80"
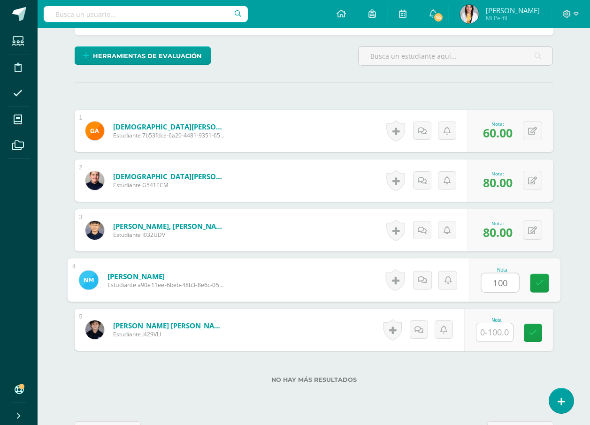
type input "100"
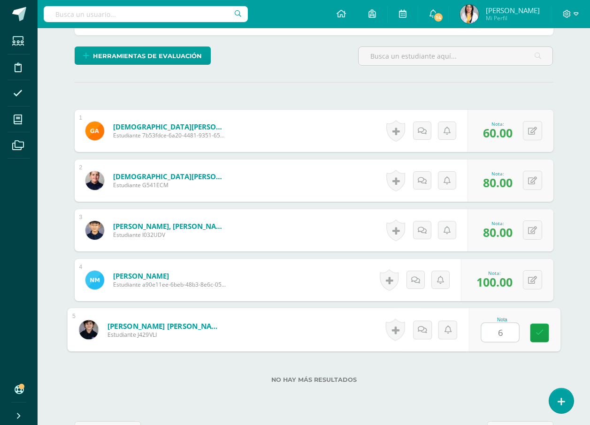
type input "60"
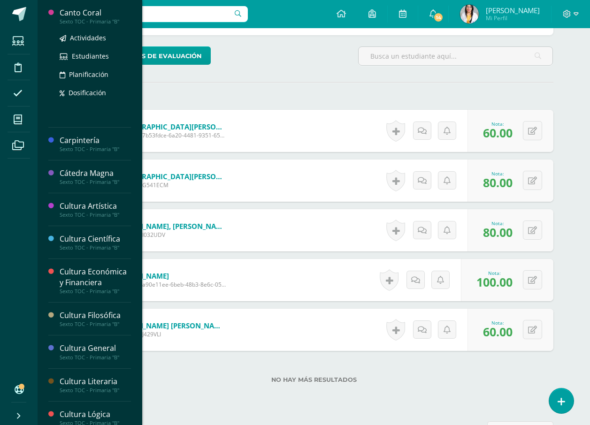
click at [80, 15] on div "Canto Coral" at bounding box center [95, 13] width 71 height 11
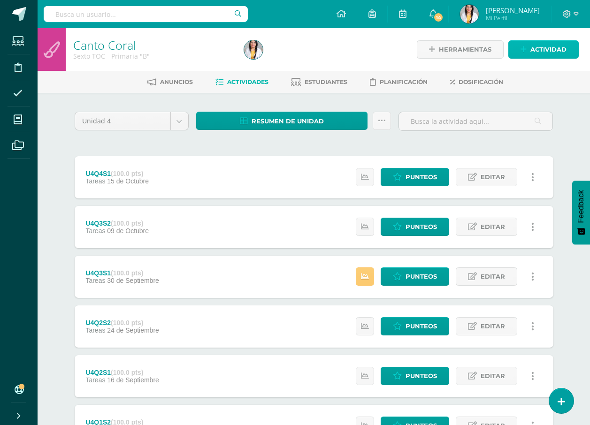
click at [556, 53] on span "Actividad" at bounding box center [548, 49] width 36 height 17
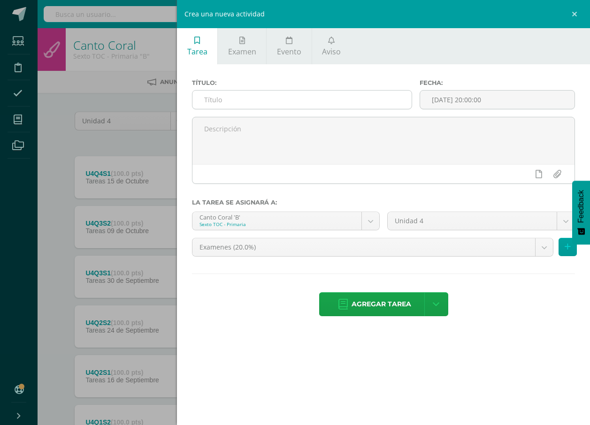
click at [396, 105] on input "text" at bounding box center [301, 100] width 219 height 18
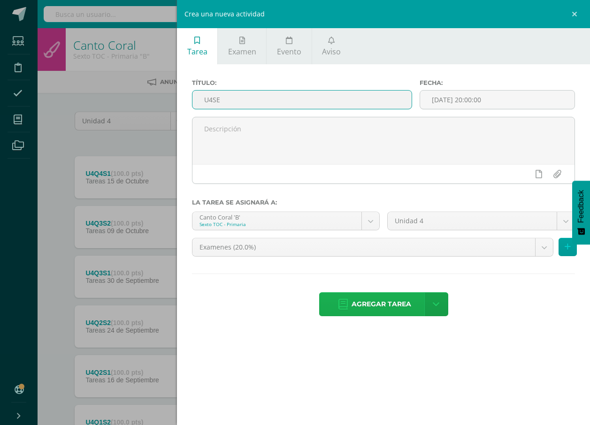
type input "U4SE"
click at [408, 310] on span "Agregar tarea" at bounding box center [381, 304] width 60 height 23
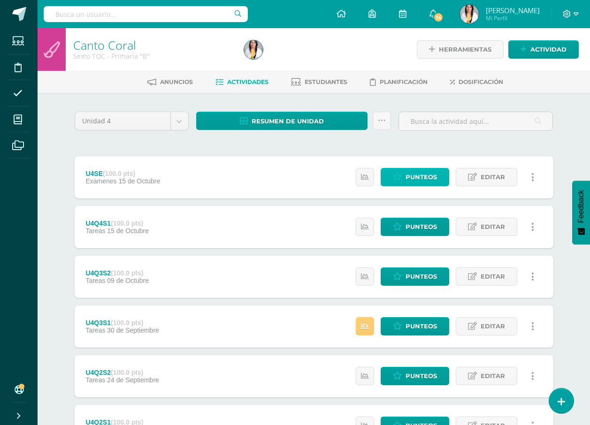
click at [426, 172] on span "Punteos" at bounding box center [420, 176] width 31 height 17
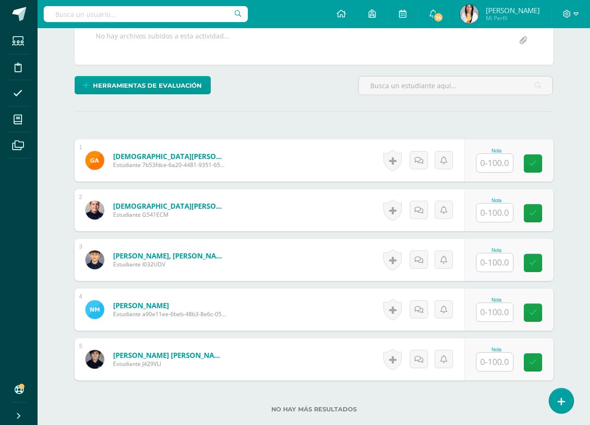
scroll to position [188, 0]
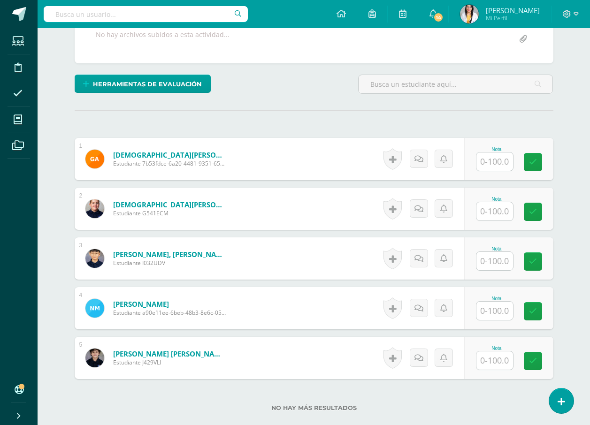
click at [491, 161] on input "text" at bounding box center [494, 162] width 37 height 18
